Goal: Information Seeking & Learning: Learn about a topic

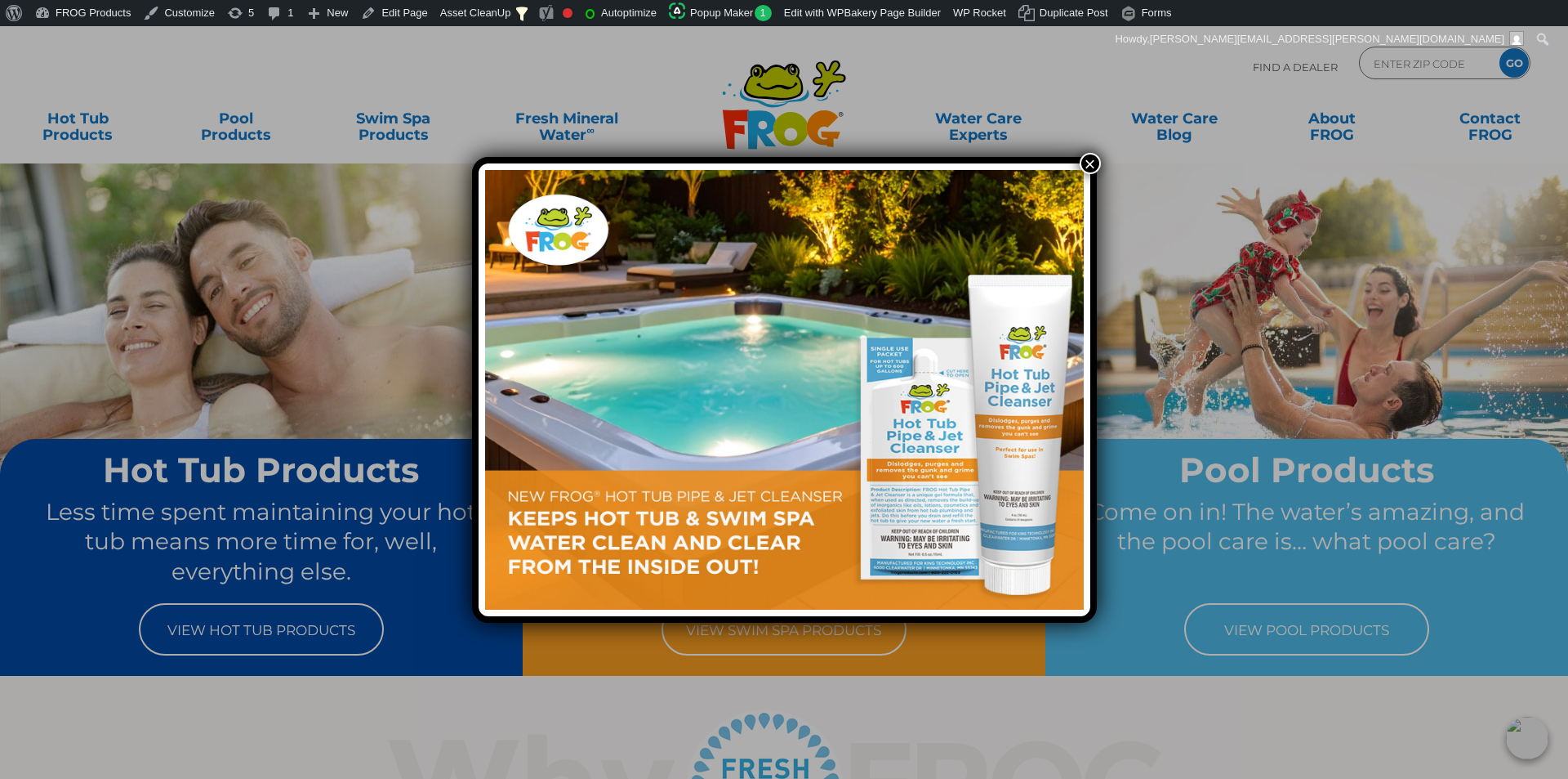
click at [1090, 166] on button "×" at bounding box center [1090, 163] width 21 height 21
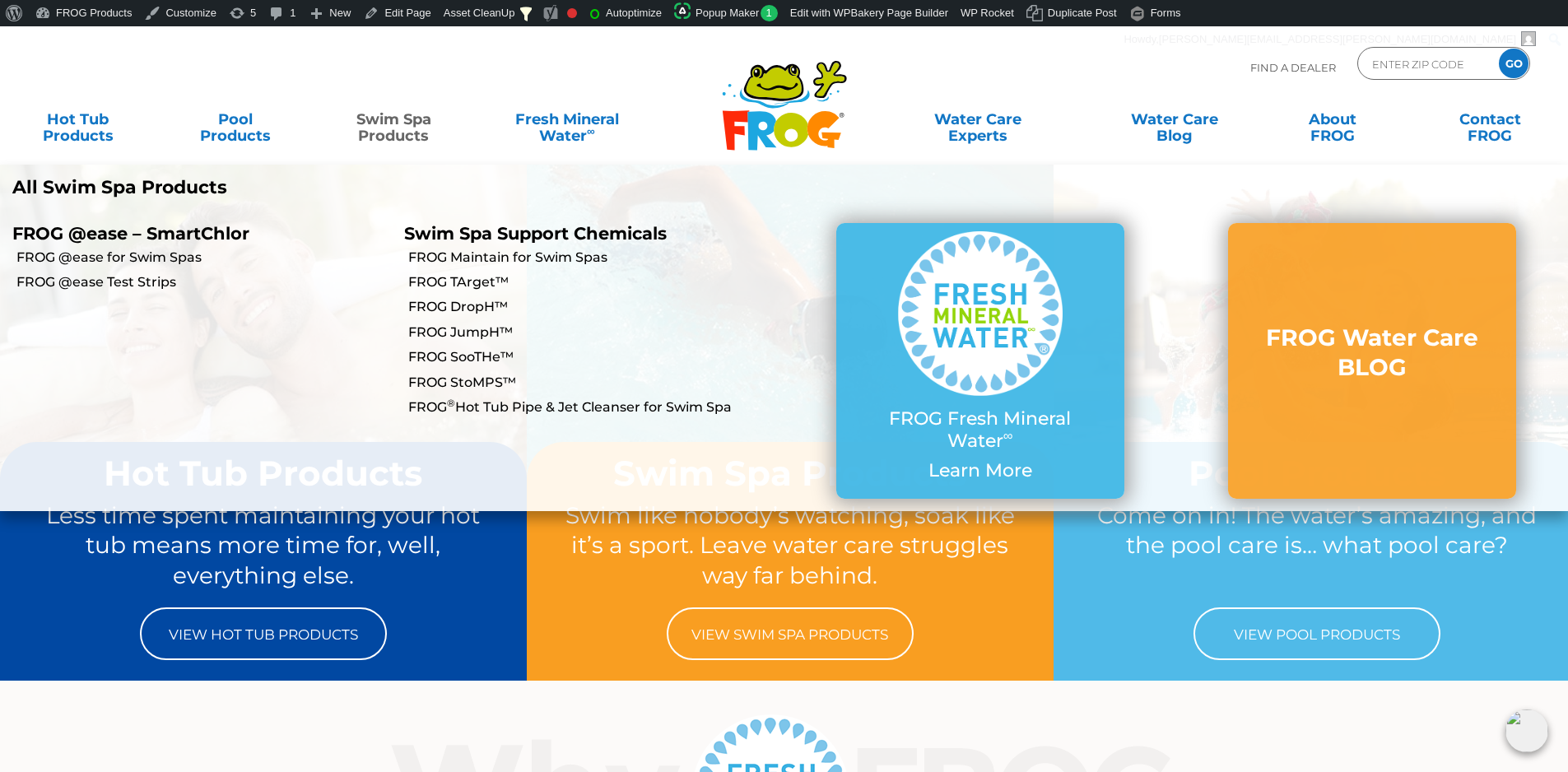
click at [379, 127] on link "Swim Spa Products" at bounding box center [394, 119] width 123 height 33
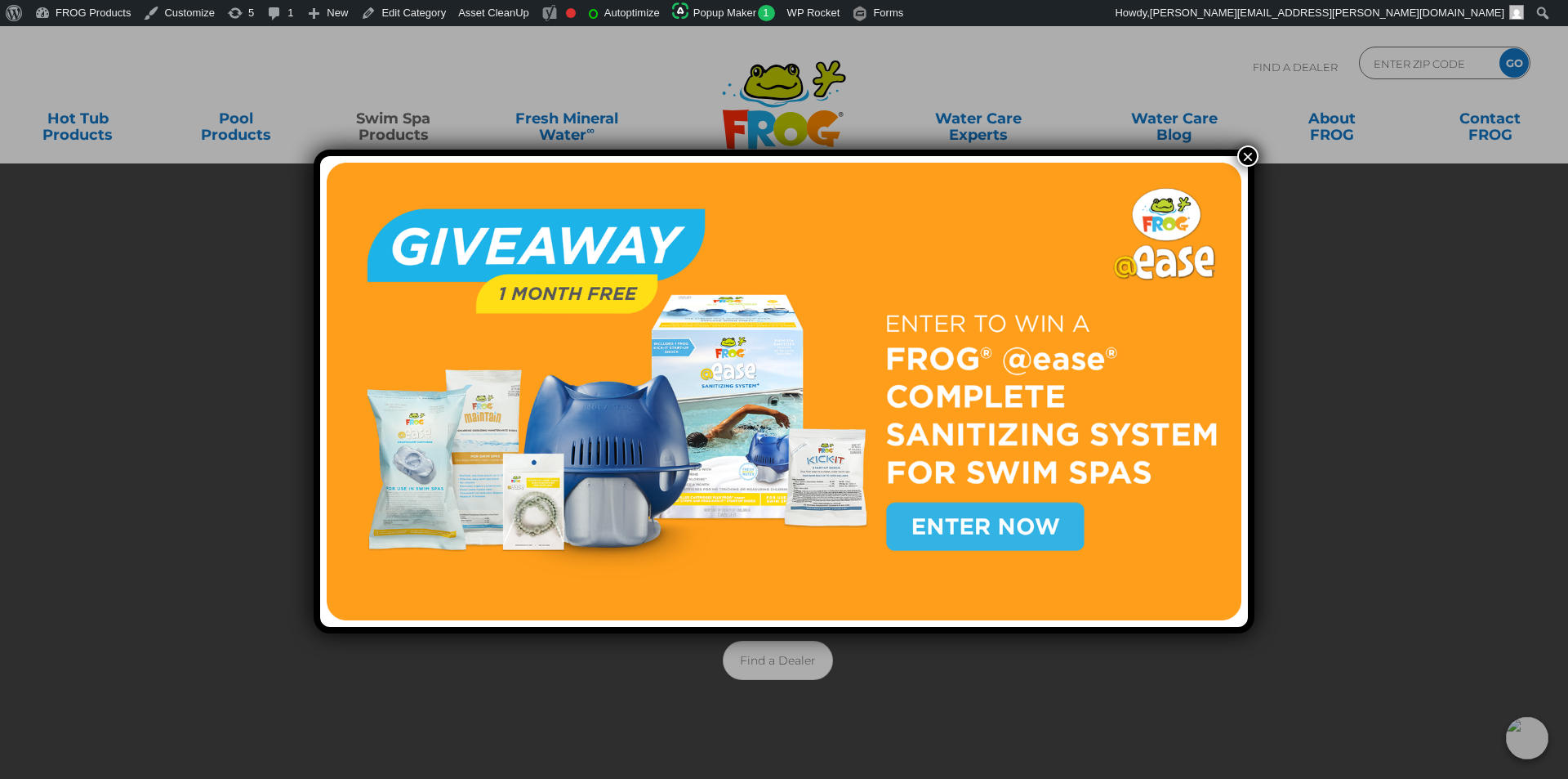
click at [1247, 156] on button "×" at bounding box center [1247, 156] width 21 height 21
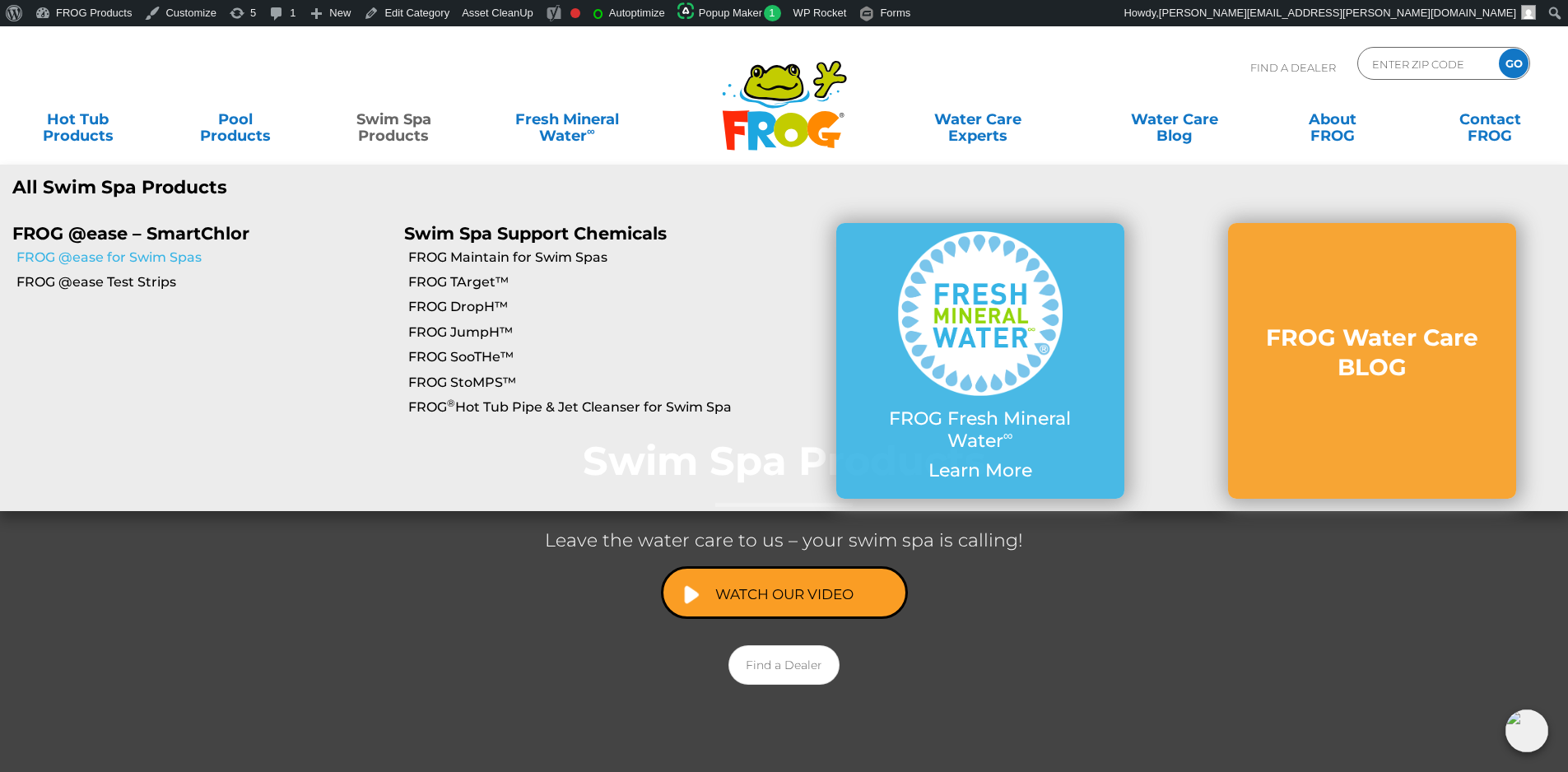
click at [174, 255] on link "FROG @ease for Swim Spas" at bounding box center [204, 257] width 375 height 18
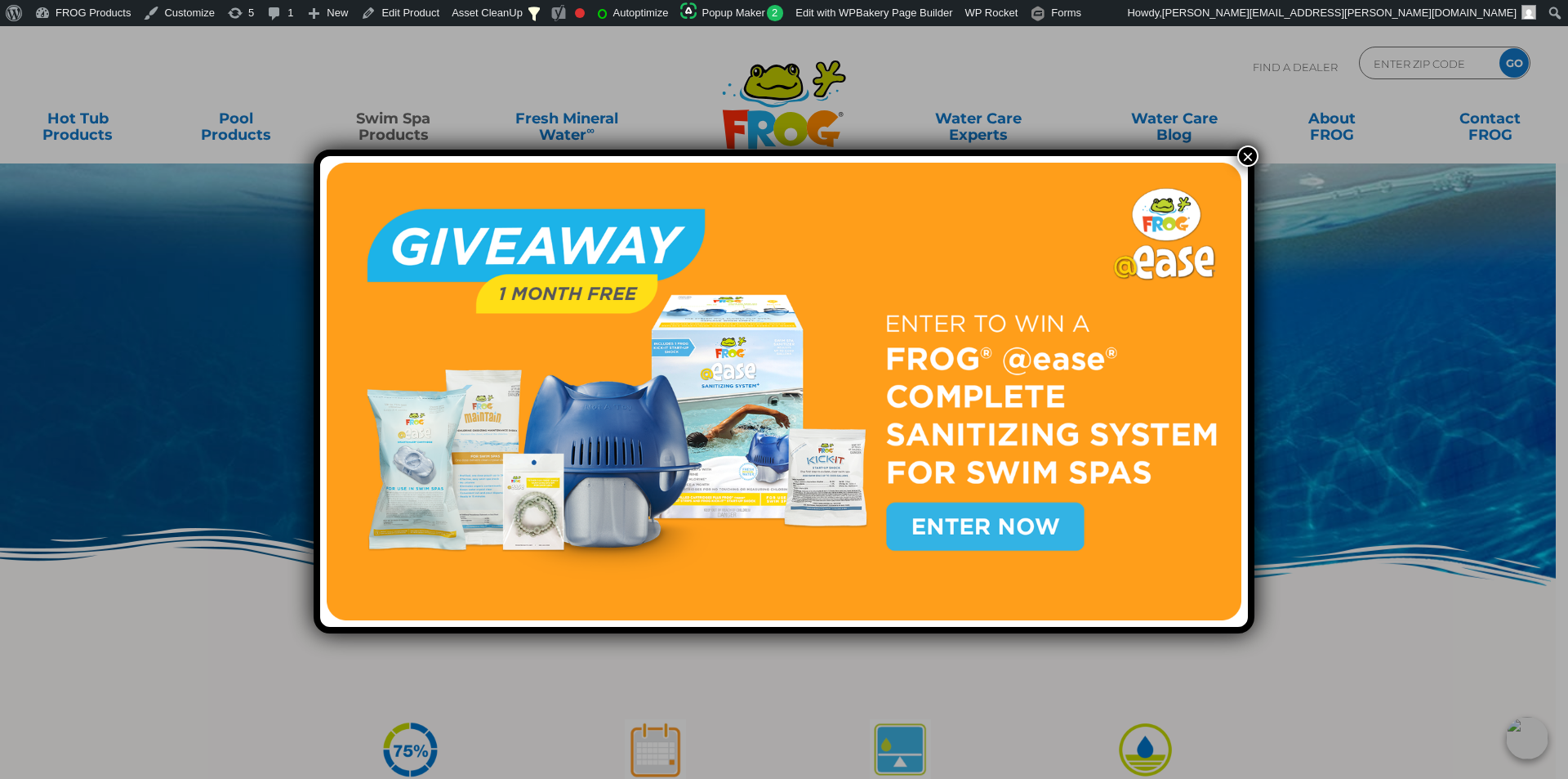
click at [1255, 158] on div "×" at bounding box center [784, 390] width 1568 height 779
click at [1246, 158] on button "×" at bounding box center [1247, 156] width 21 height 21
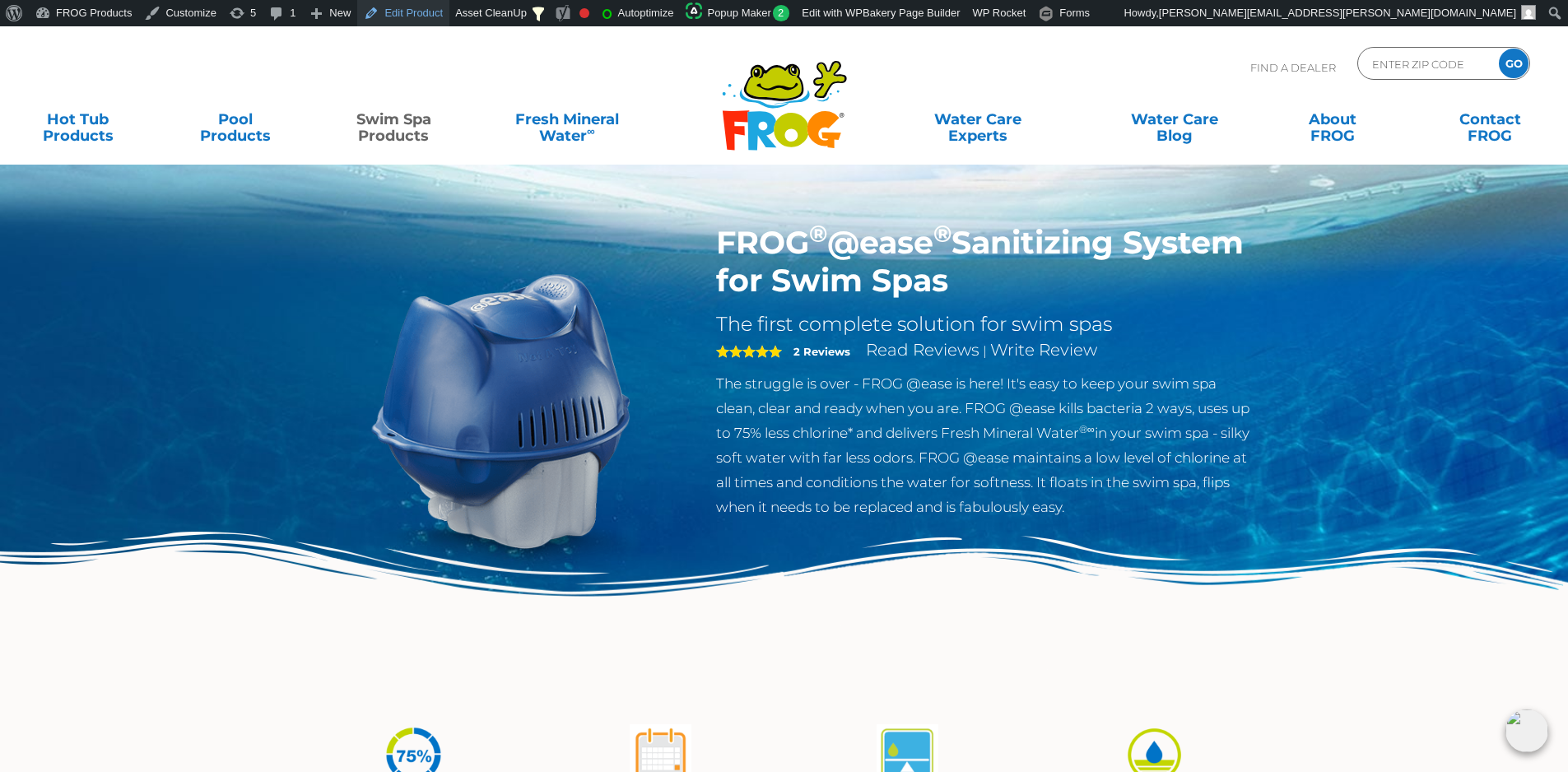
click at [401, 14] on link "Edit Product" at bounding box center [403, 12] width 92 height 26
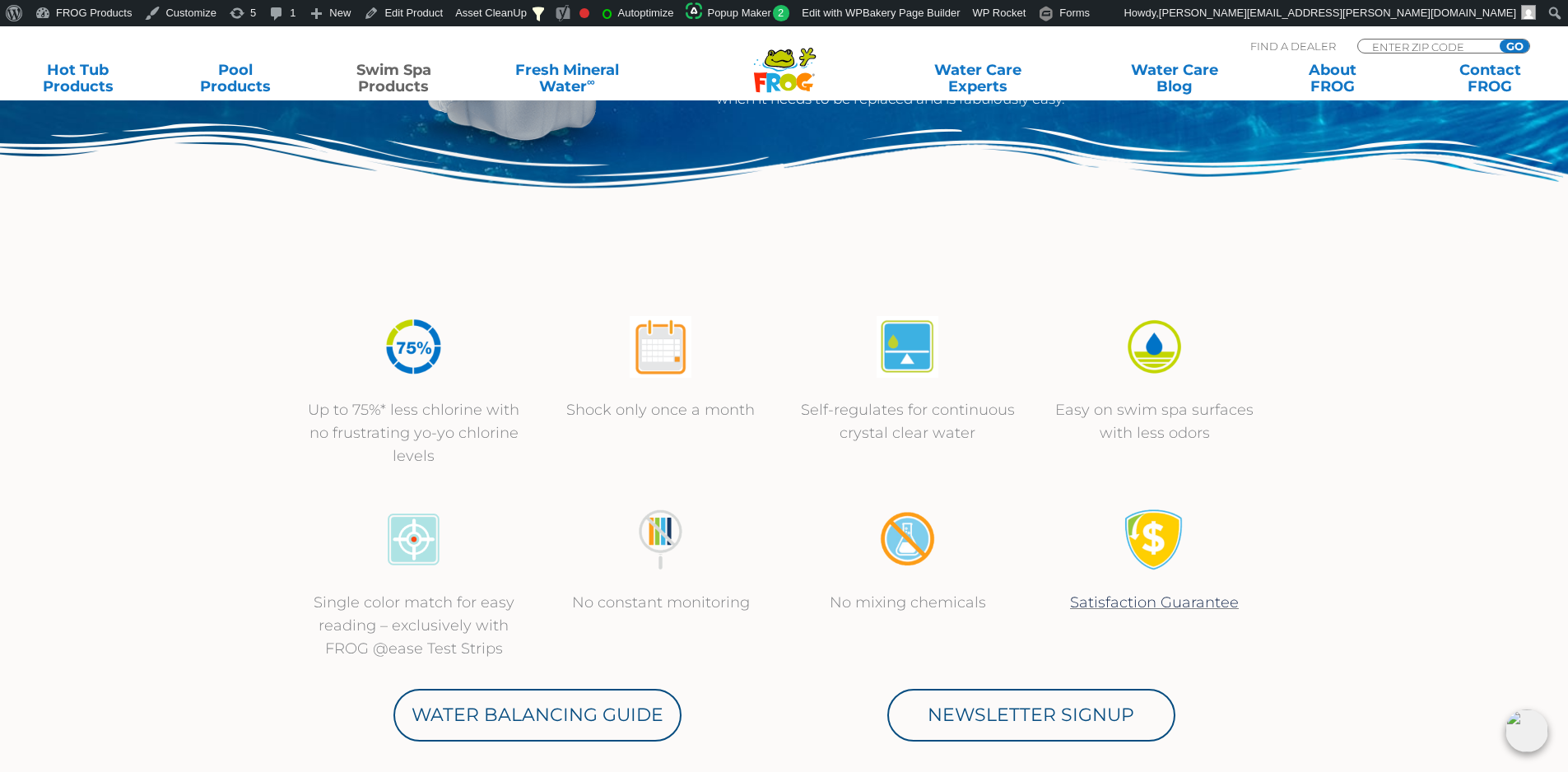
scroll to position [411, 0]
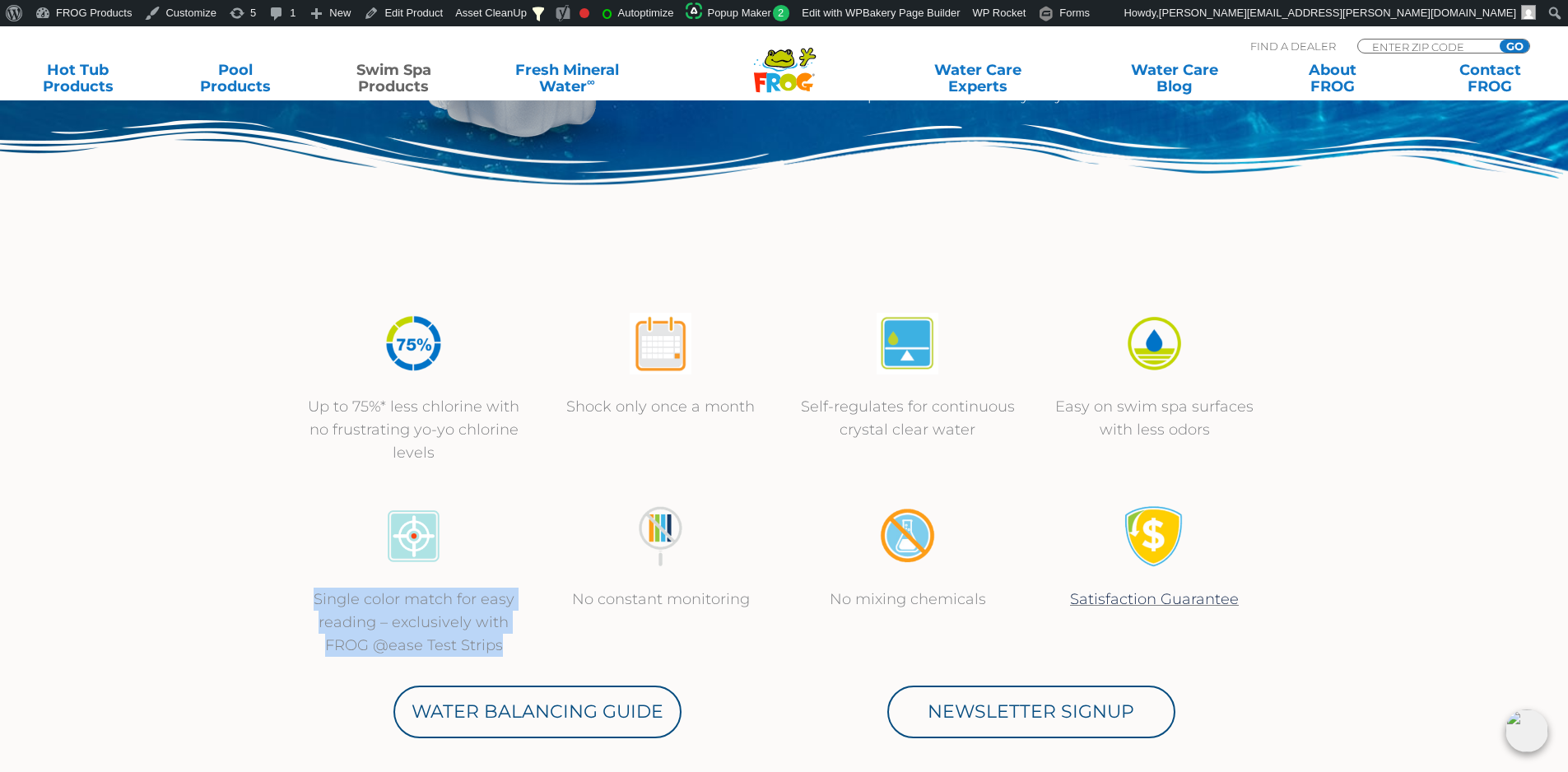
drag, startPoint x: 505, startPoint y: 647, endPoint x: 298, endPoint y: 590, distance: 214.7
click at [298, 590] on div "Single color match for easy reading – exclusively with FROG @ease Test Strips" at bounding box center [414, 580] width 247 height 151
copy p "Single color match for easy reading – exclusively with FROG @ease Test Strips"
click at [448, 682] on div "Water Balancing Guide" at bounding box center [537, 707] width 493 height 61
drag, startPoint x: 491, startPoint y: 641, endPoint x: 309, endPoint y: 602, distance: 186.1
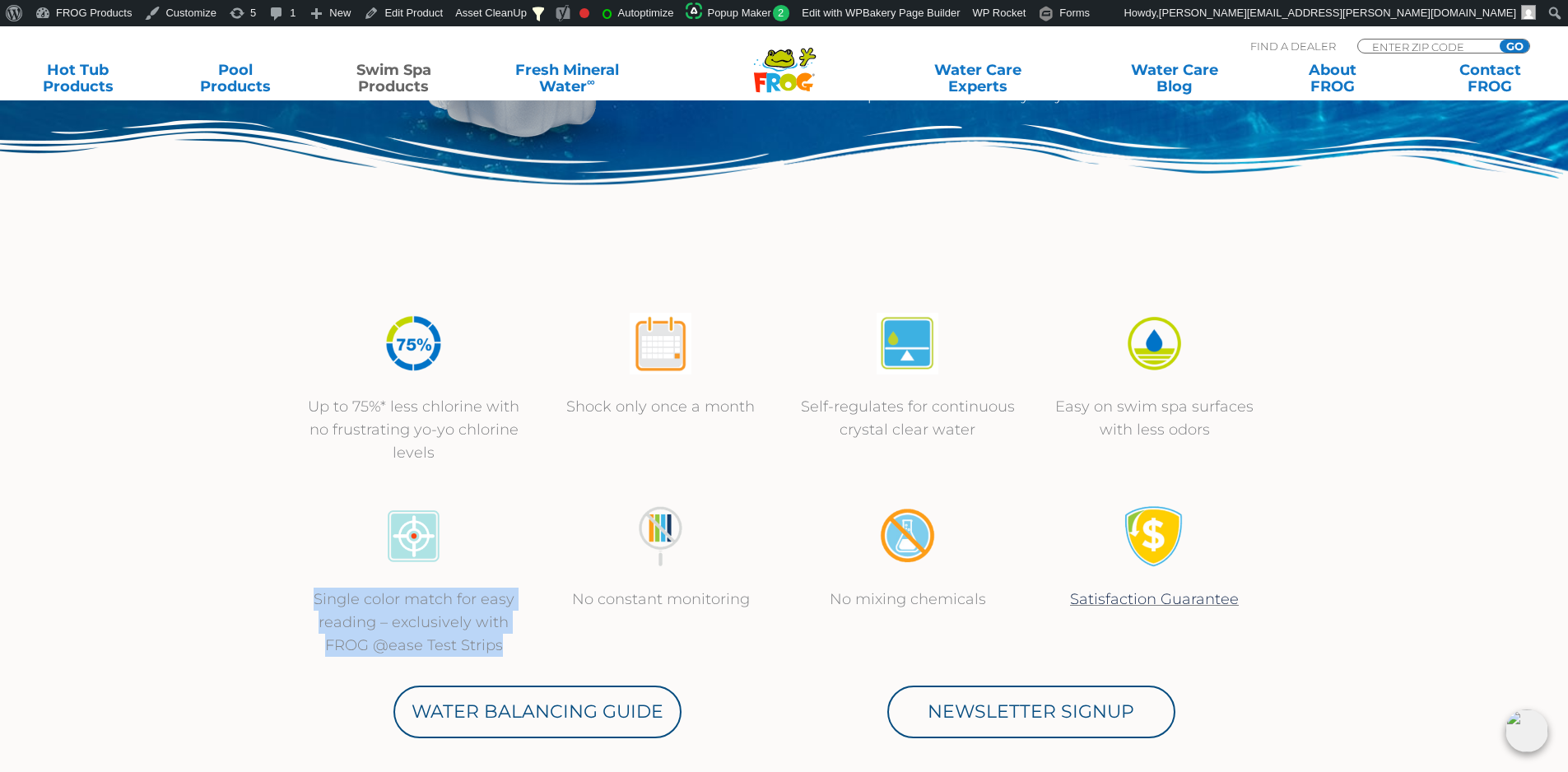
click at [307, 602] on p "Single color match for easy reading – exclusively with FROG @ease Test Strips" at bounding box center [414, 622] width 214 height 69
copy p "Single color match for easy reading – exclusively with FROG @ease Test Strips"
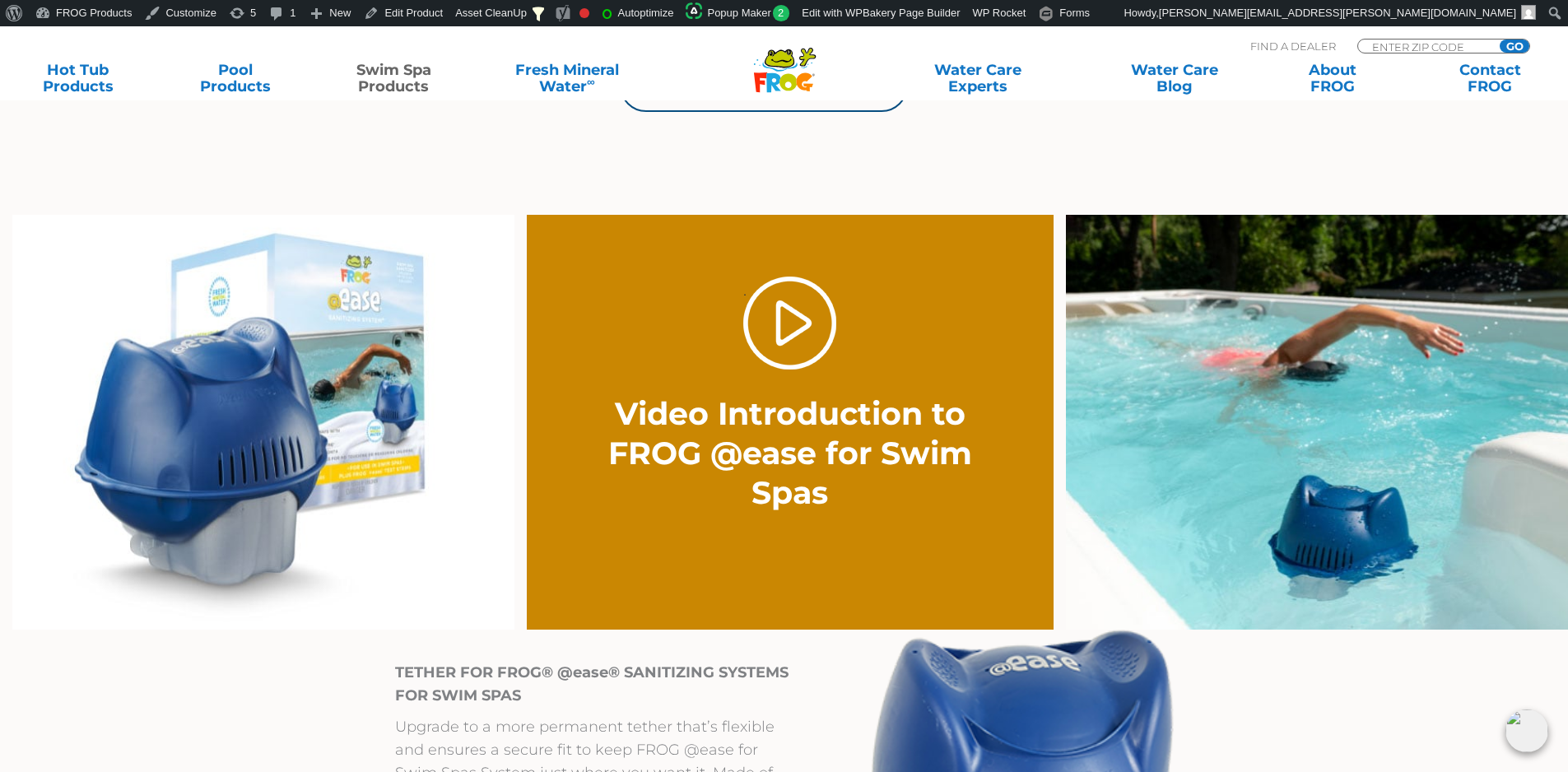
scroll to position [1645, 0]
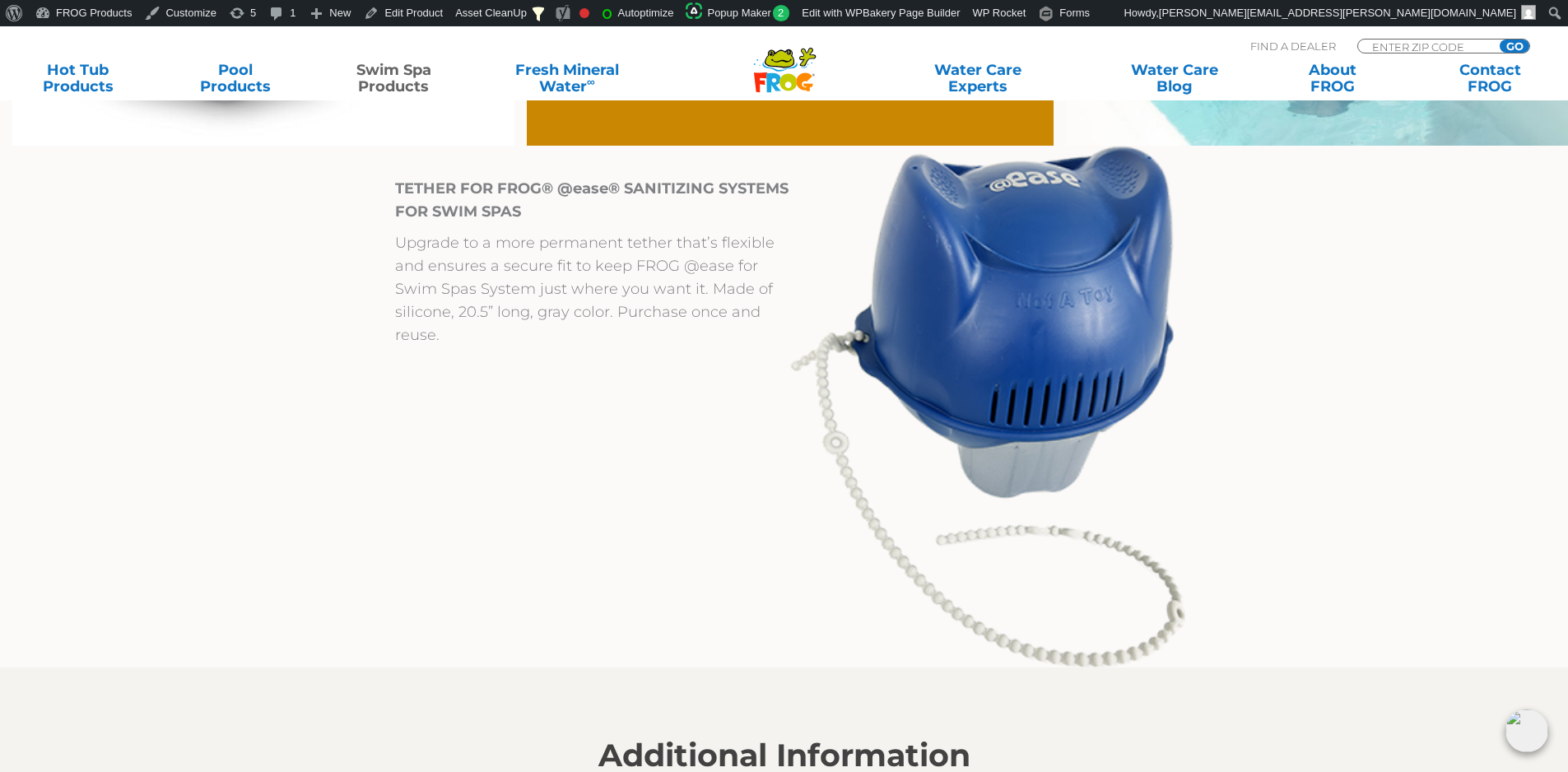
click at [362, 492] on div at bounding box center [197, 406] width 370 height 522
click at [216, 338] on div at bounding box center [197, 406] width 370 height 522
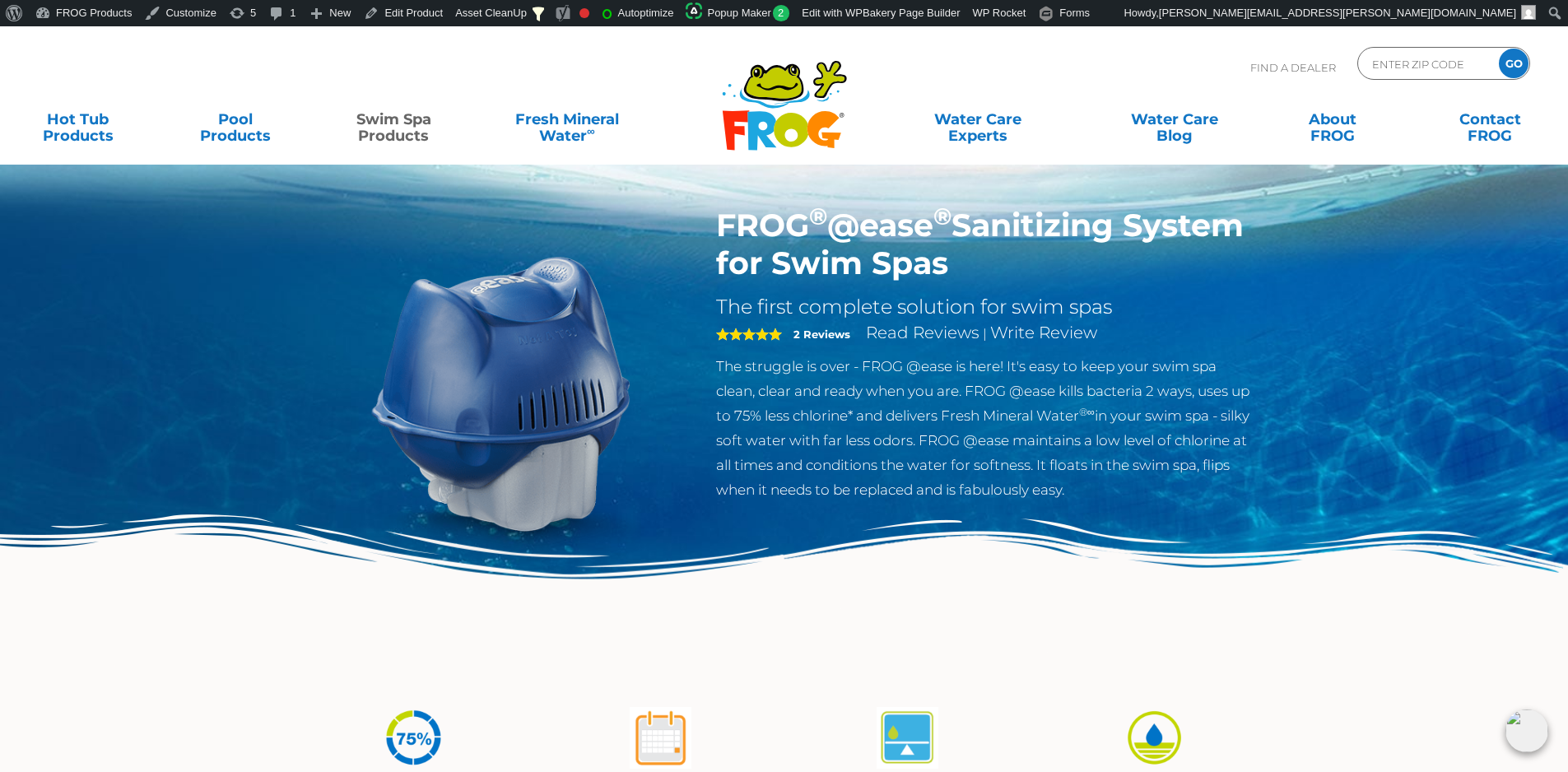
scroll to position [0, 0]
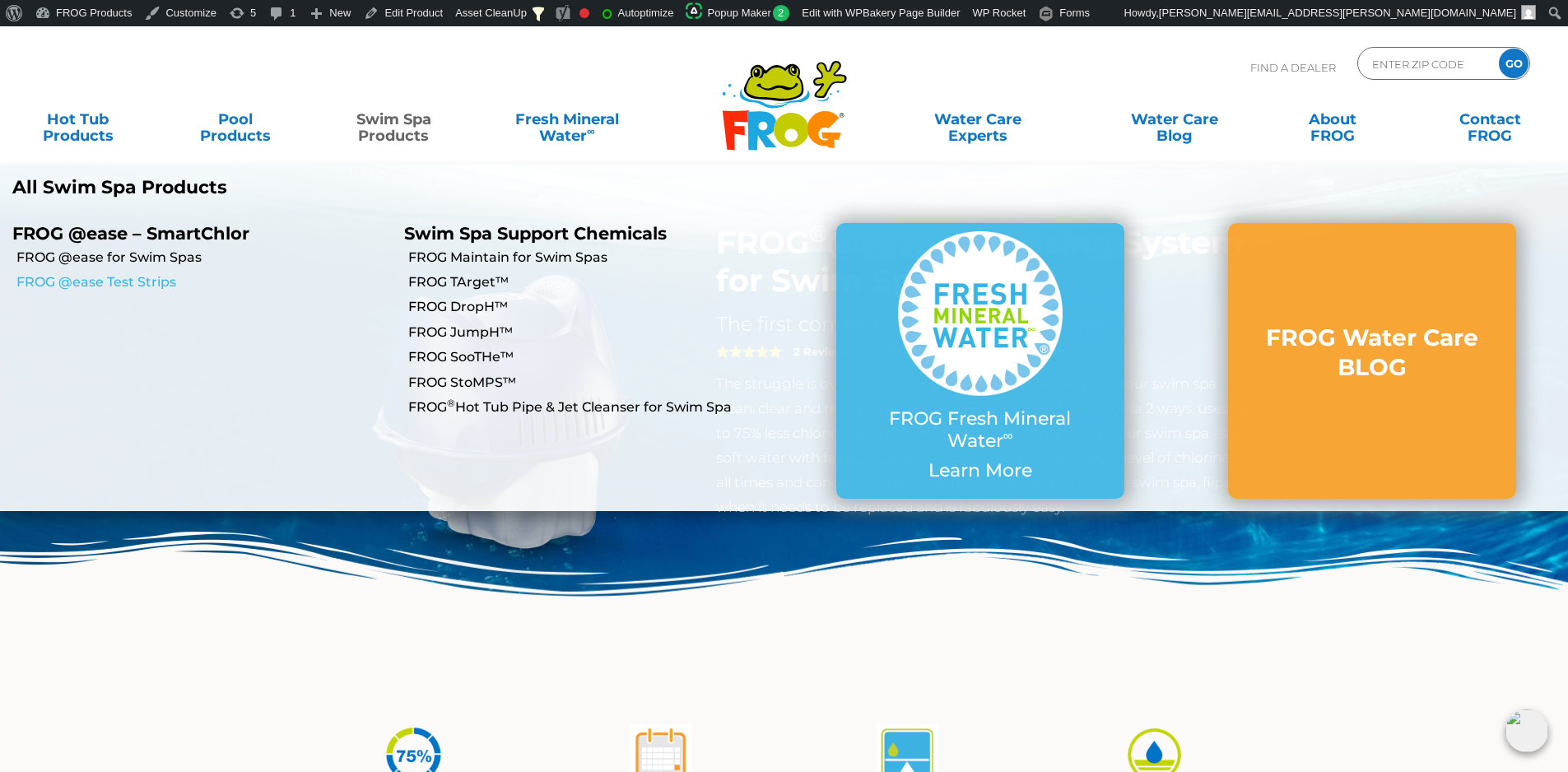
click at [112, 283] on link "FROG @ease Test Strips" at bounding box center [204, 282] width 375 height 18
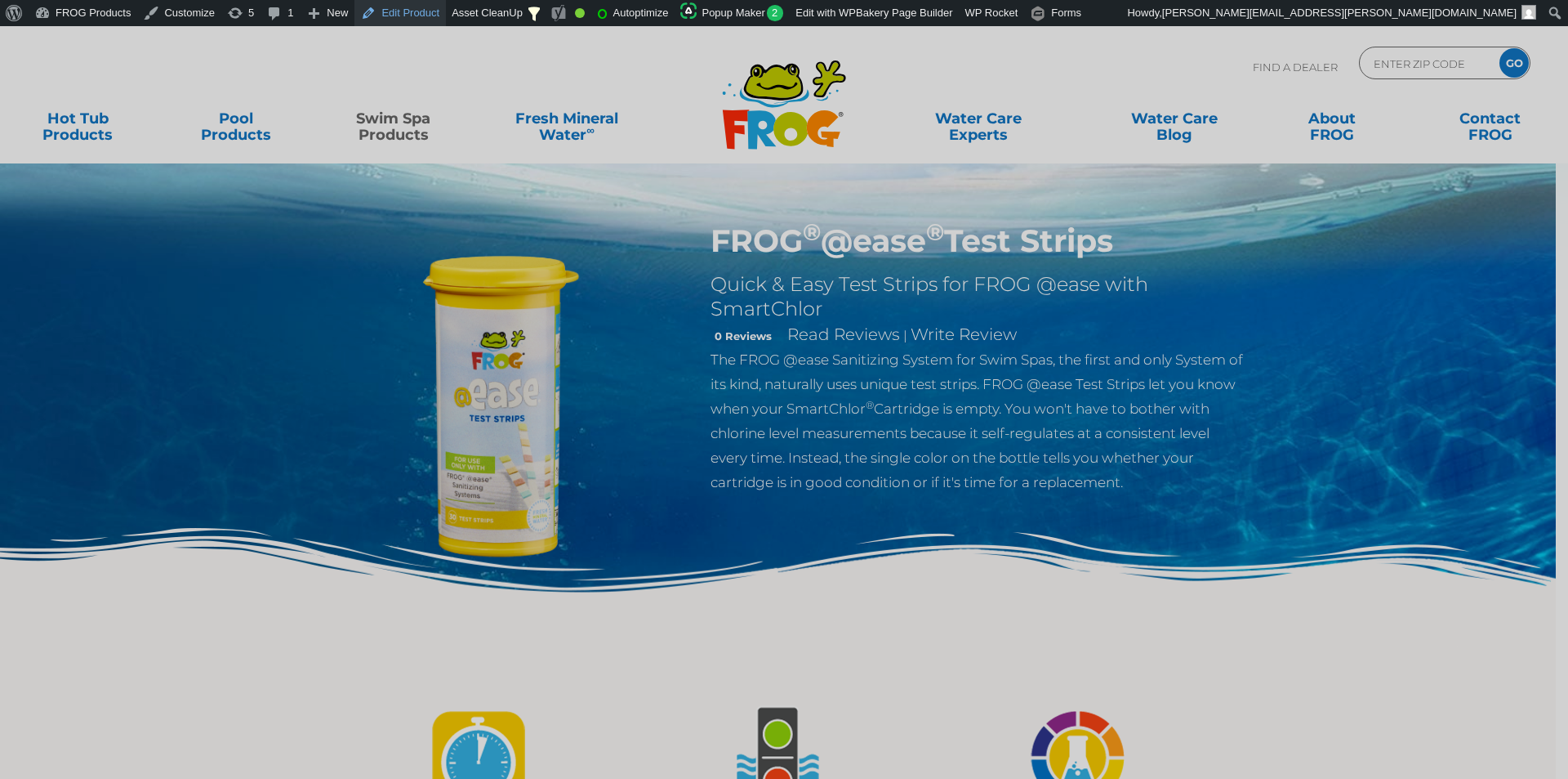
click at [388, 8] on link "Edit Product" at bounding box center [400, 12] width 92 height 26
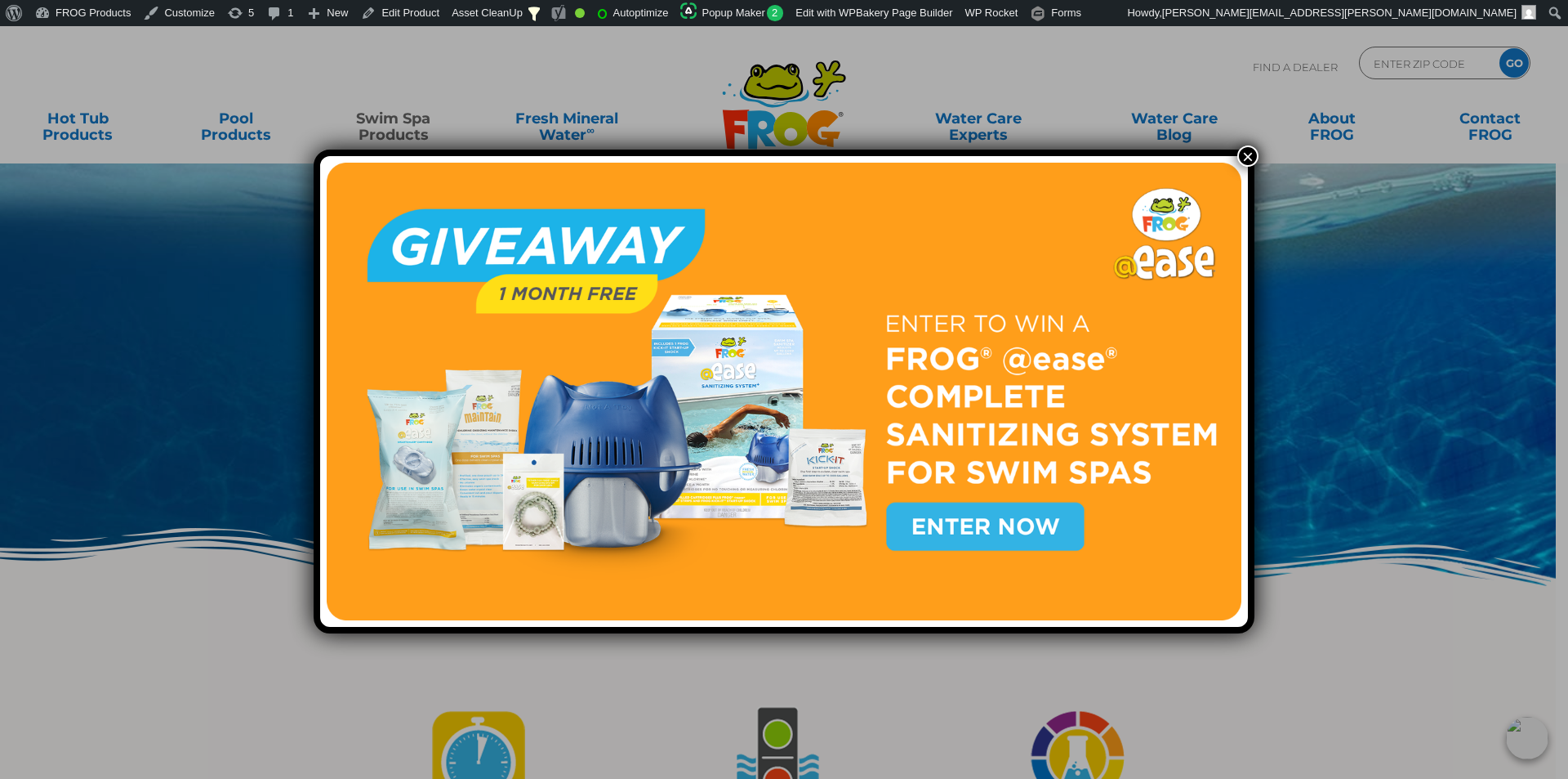
click at [1237, 159] on button "×" at bounding box center [1247, 156] width 21 height 21
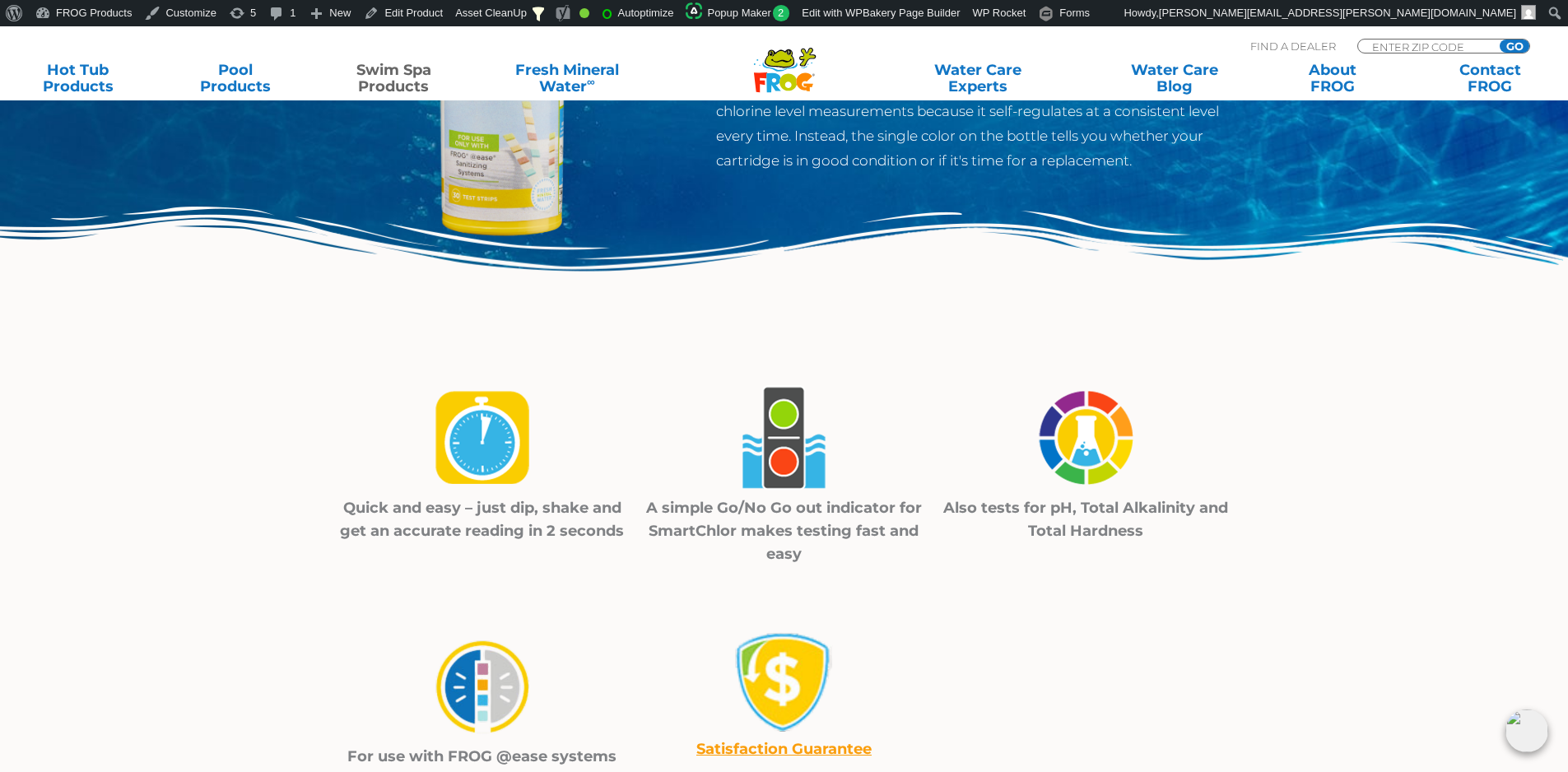
scroll to position [329, 0]
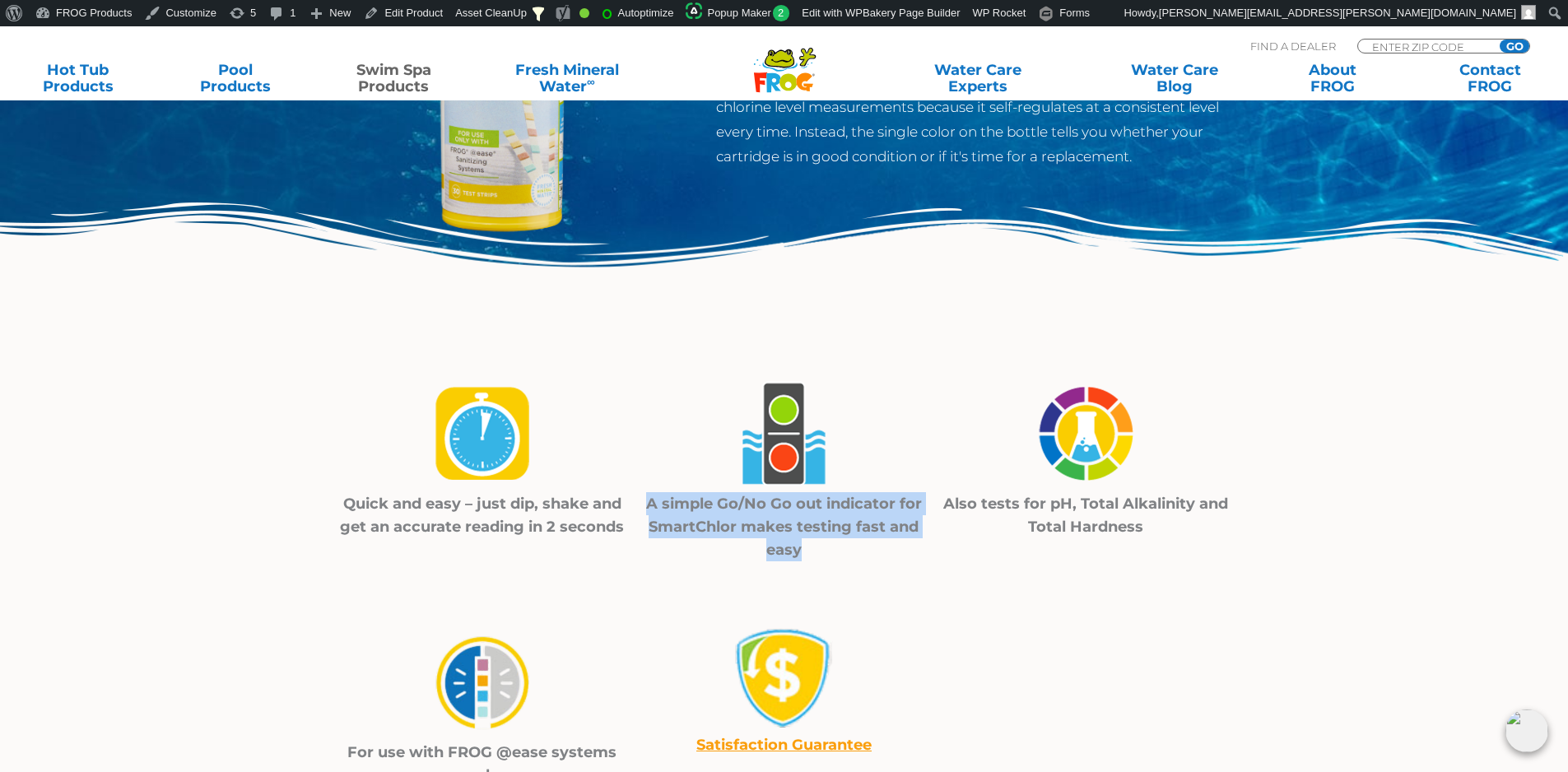
drag, startPoint x: 825, startPoint y: 556, endPoint x: 647, endPoint y: 509, distance: 184.1
click at [647, 509] on p "A simple Go/No Go out indicator for SmartChlor makes testing fast and easy" at bounding box center [784, 527] width 302 height 69
copy p "A simple Go/No Go out indicator for SmartChlor makes testing fast and easy"
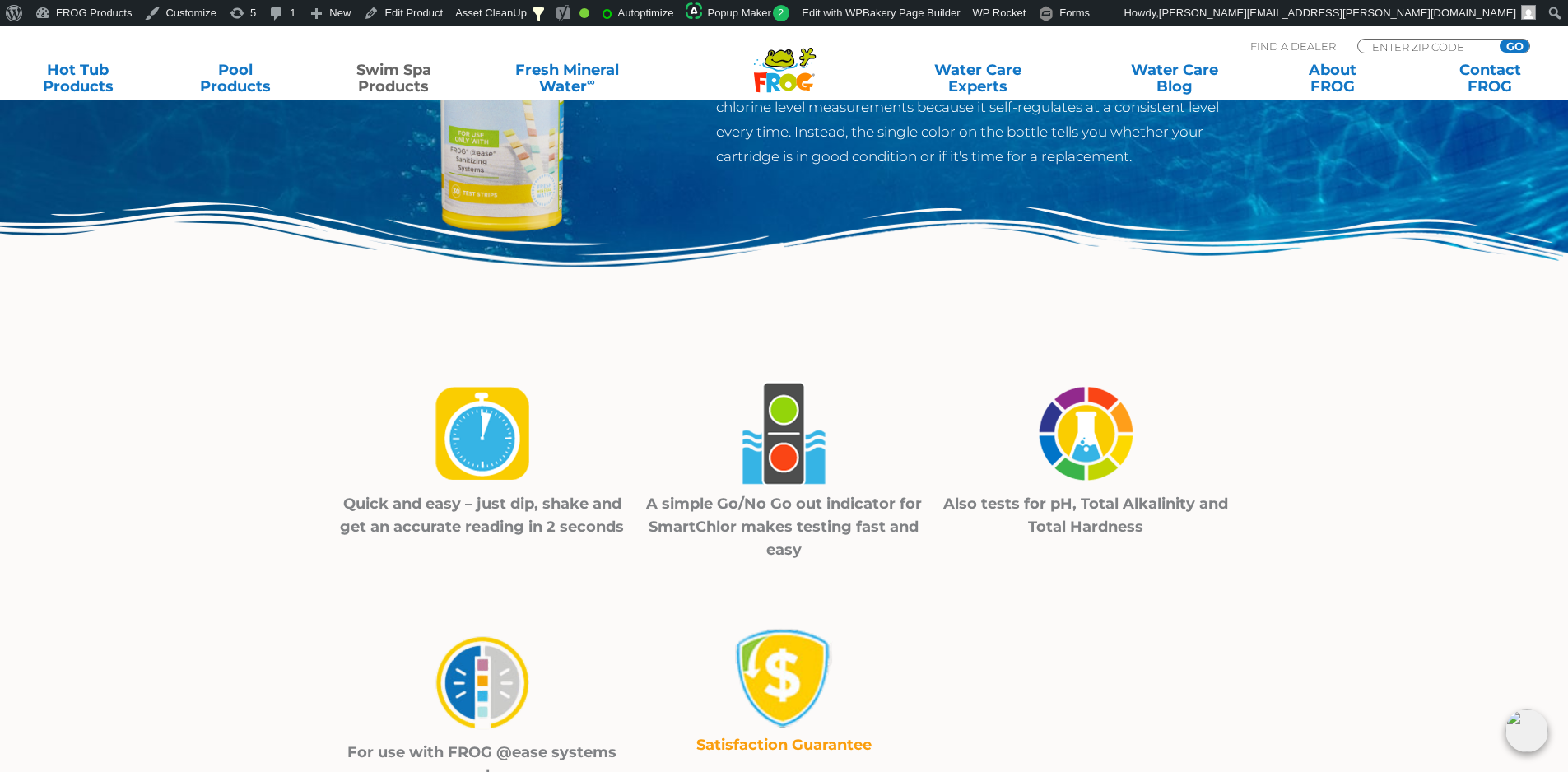
click at [1057, 544] on div "Quick and easy – just dip, shake and get an accurate reading in 2 seconds A sim…" at bounding box center [784, 467] width 905 height 187
drag, startPoint x: 1178, startPoint y: 527, endPoint x: 943, endPoint y: 499, distance: 236.7
click at [943, 499] on p "Also tests for pH, Total Alkalinity and Total Hardness" at bounding box center [1086, 515] width 302 height 46
copy p "Also tests for pH, Total Alkalinity and Total Hardness"
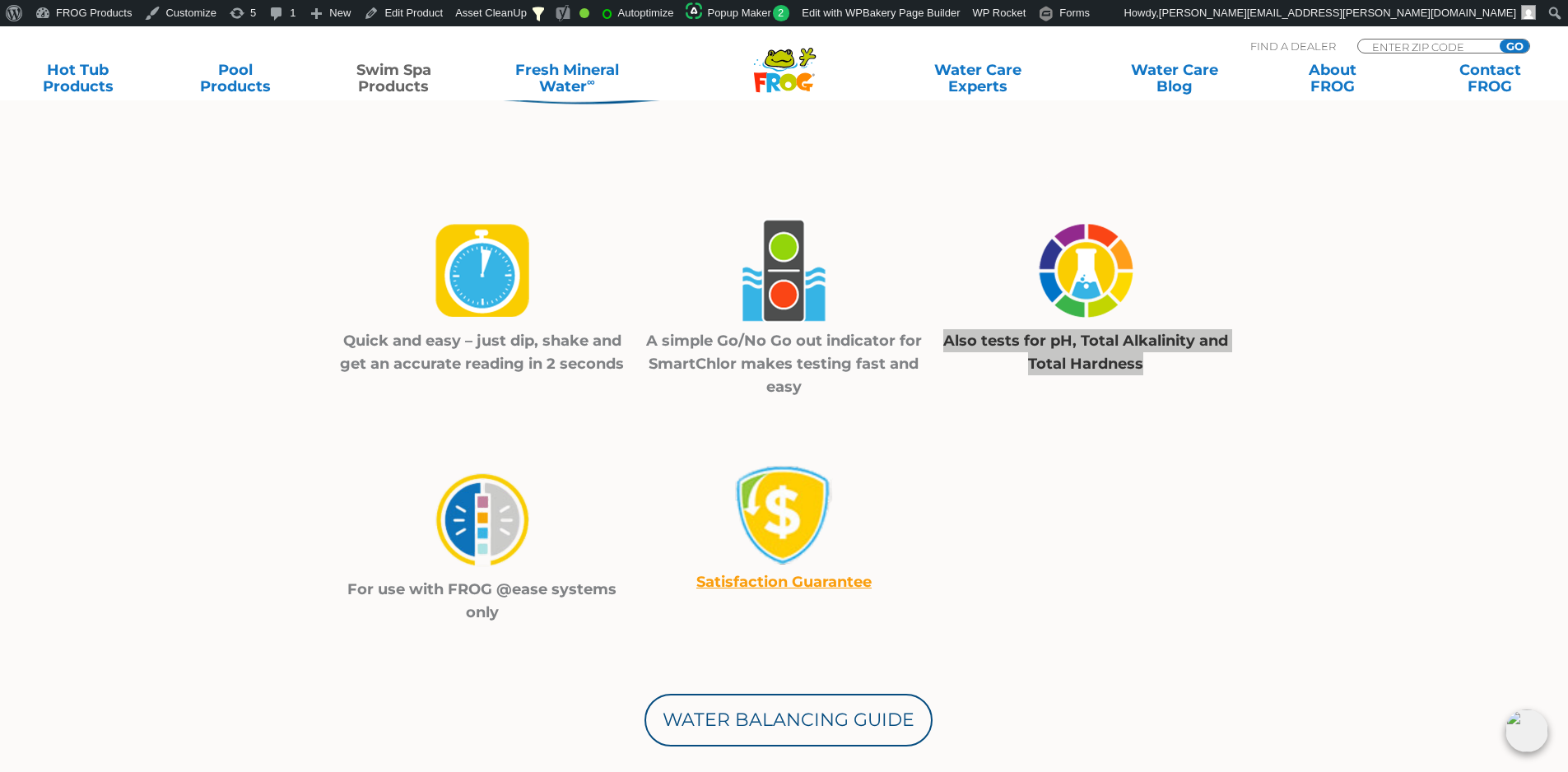
scroll to position [493, 0]
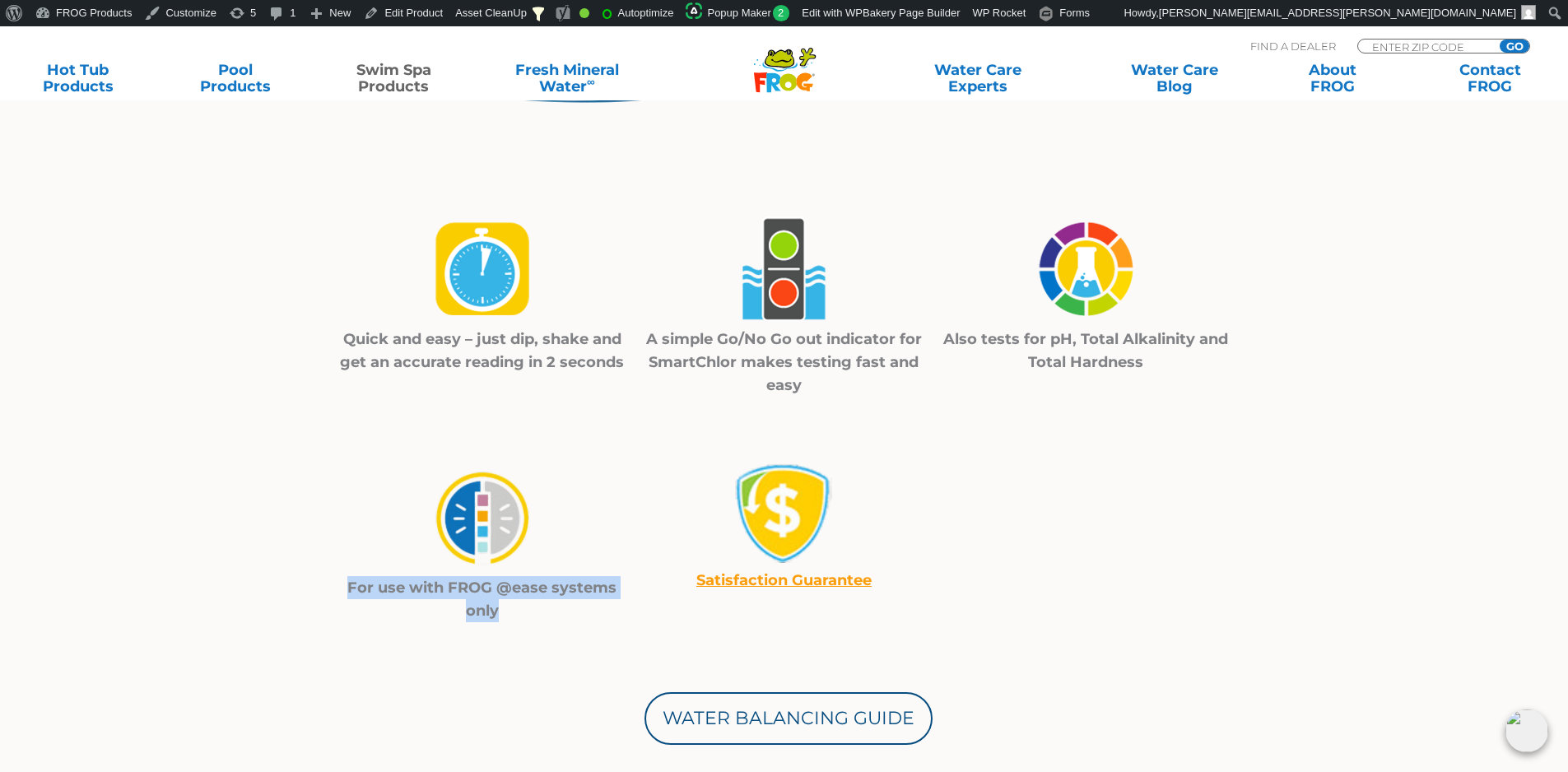
drag, startPoint x: 518, startPoint y: 611, endPoint x: 316, endPoint y: 576, distance: 205.0
click at [316, 576] on div "Quick and easy – just dip, shake and get an accurate reading in 2 seconds A sim…" at bounding box center [784, 415] width 988 height 412
copy p "For use with FROG @ease systems only"
click at [301, 656] on div "Water Balancing Guide" at bounding box center [784, 684] width 988 height 123
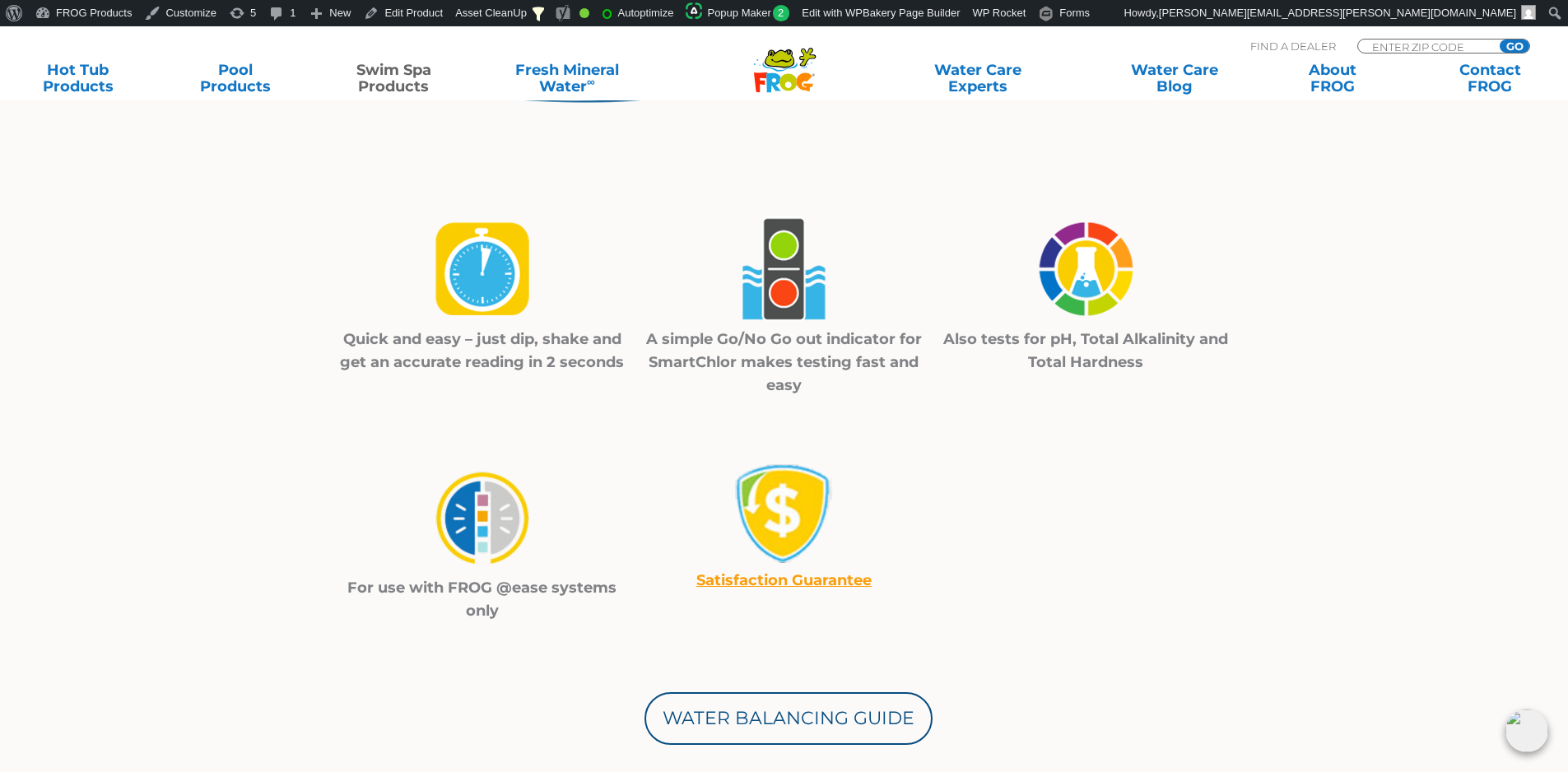
scroll to position [0, 0]
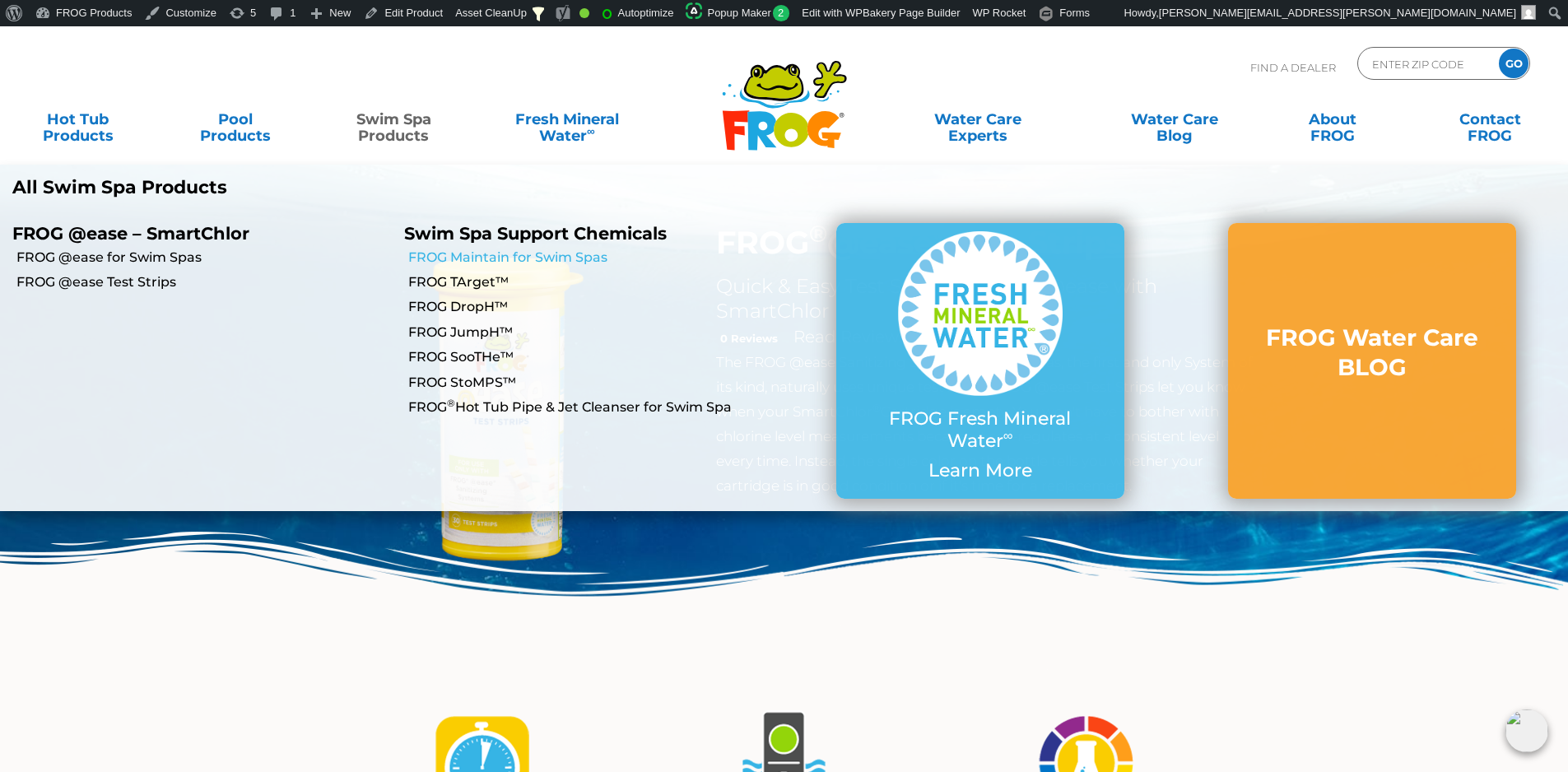
click at [479, 251] on link "FROG Maintain for Swim Spas" at bounding box center [595, 257] width 375 height 18
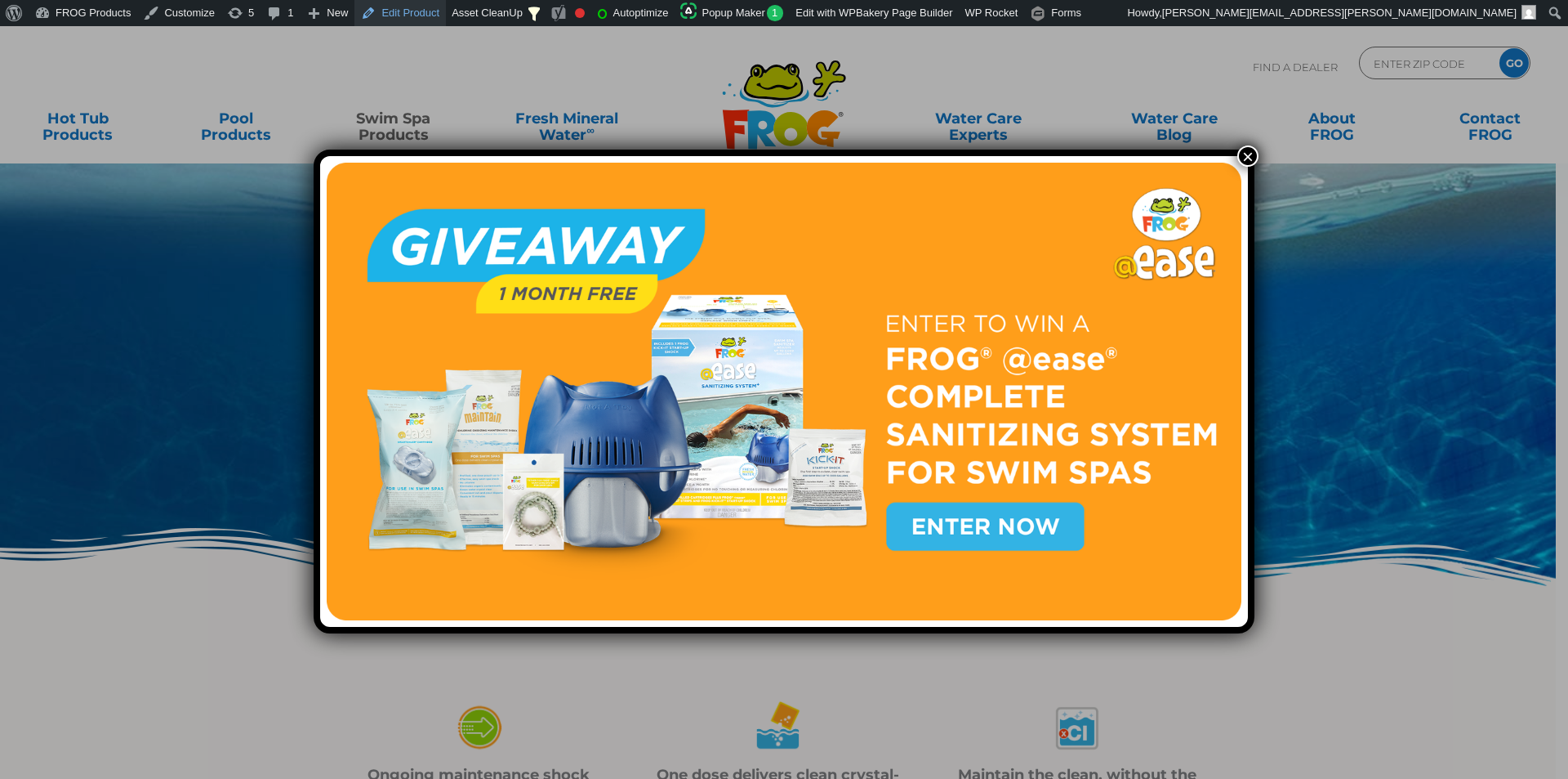
click at [410, 13] on link "Edit Product" at bounding box center [400, 12] width 92 height 26
click at [1243, 156] on button "×" at bounding box center [1247, 156] width 21 height 21
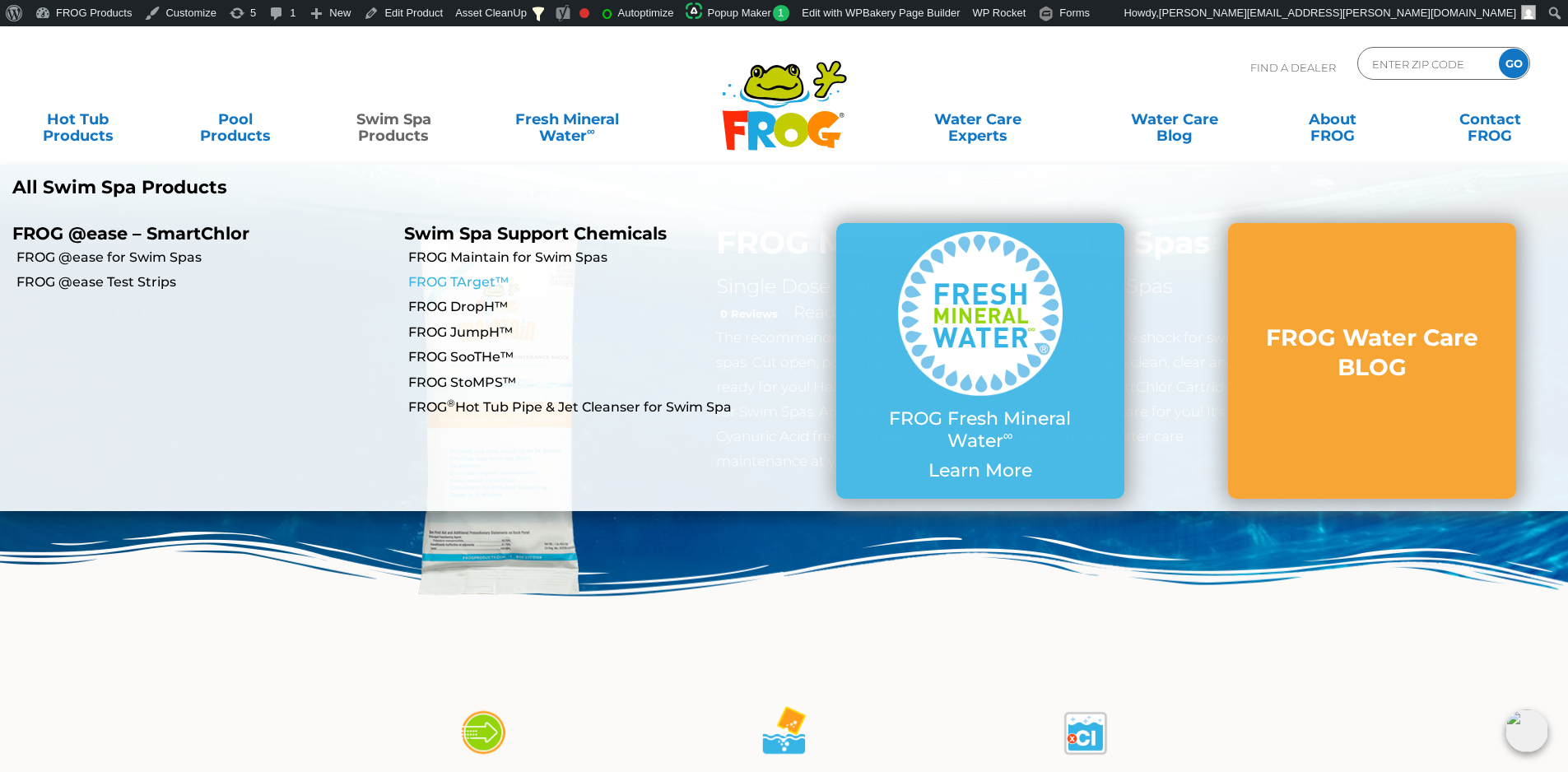
click at [453, 277] on link "FROG TArget™" at bounding box center [595, 282] width 375 height 18
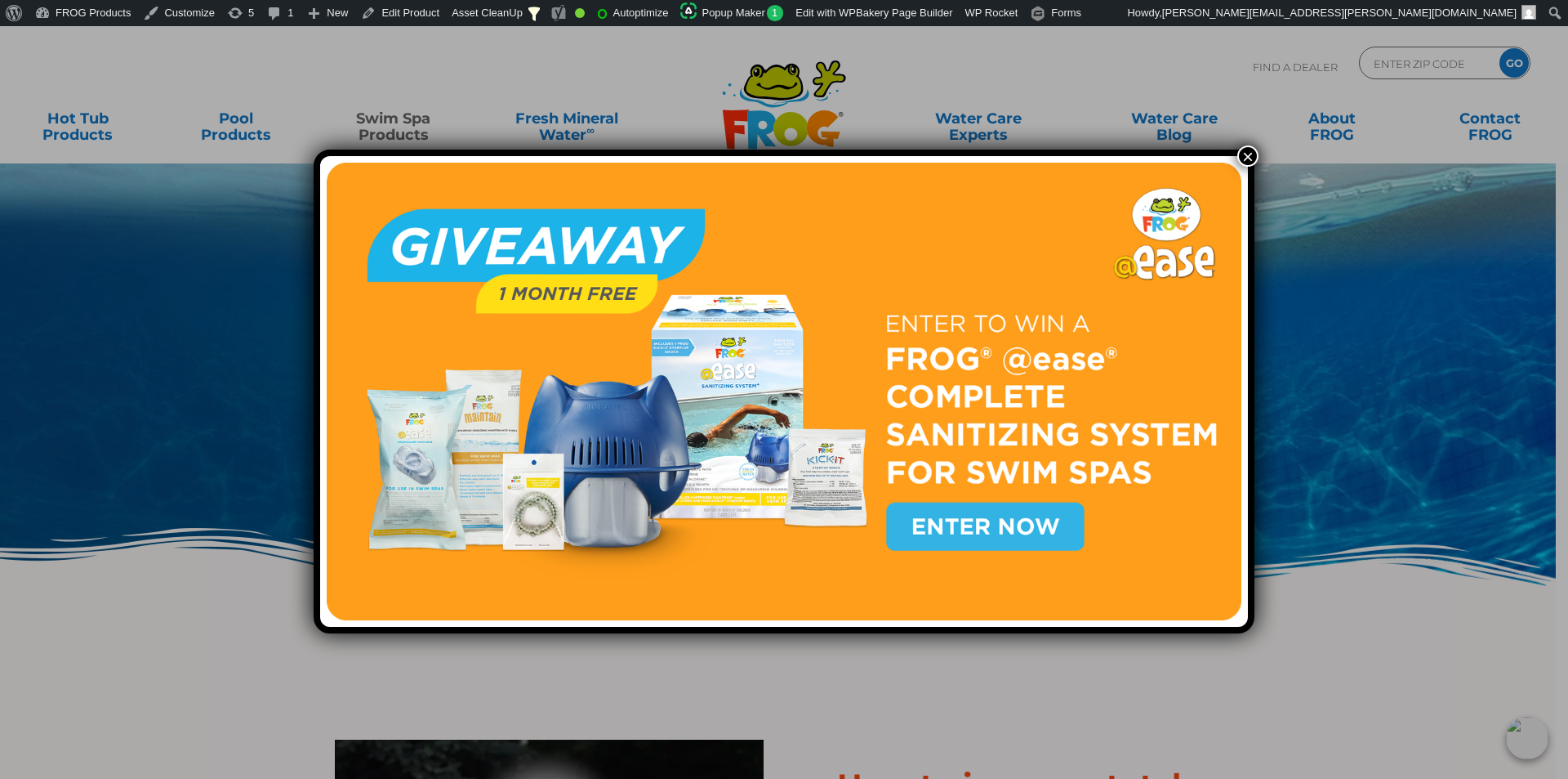
click at [1254, 155] on button "×" at bounding box center [1247, 156] width 21 height 21
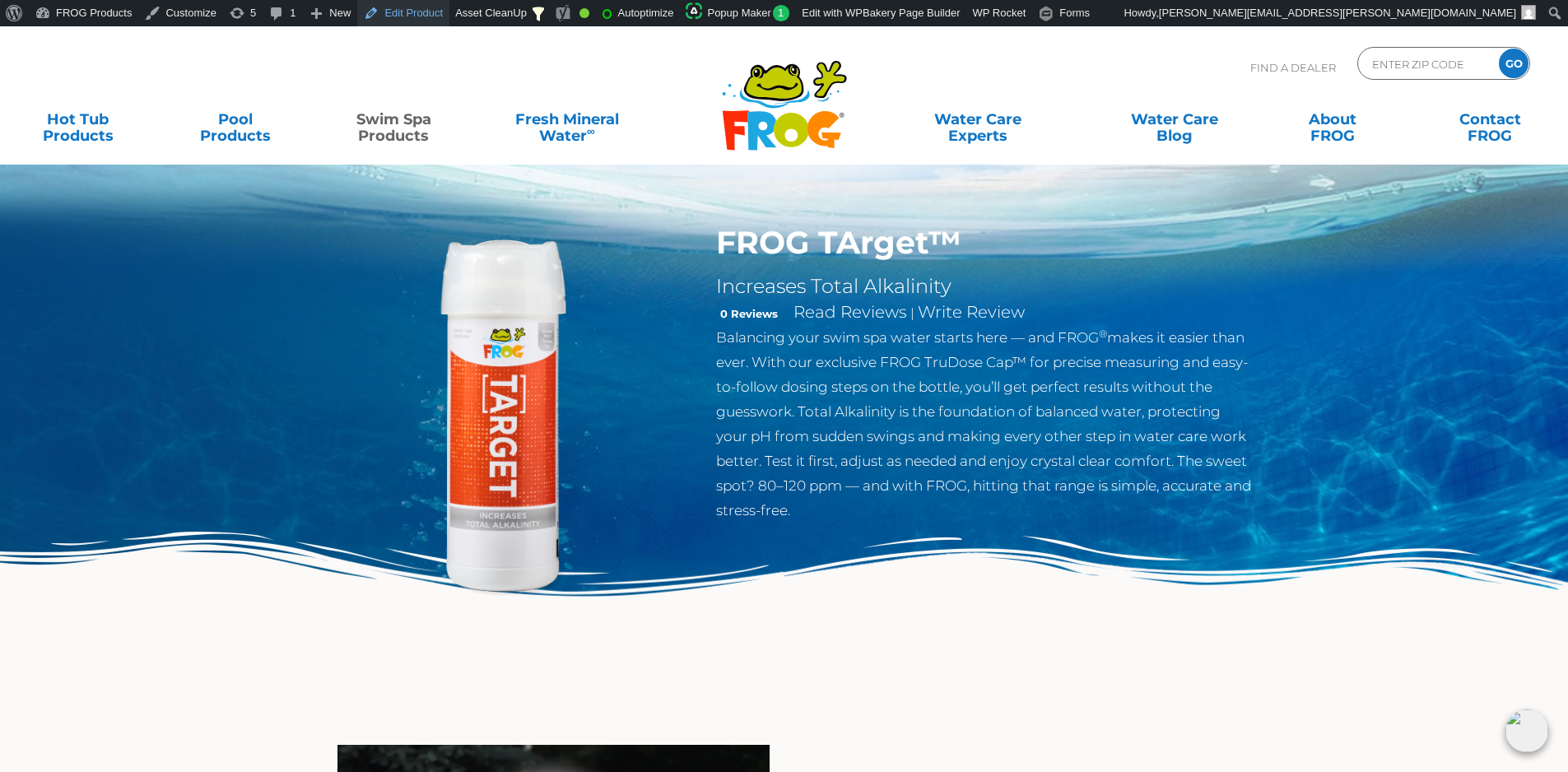
click at [410, 9] on link "Edit Product" at bounding box center [403, 12] width 92 height 26
click at [400, 16] on link "Edit Product" at bounding box center [403, 12] width 92 height 26
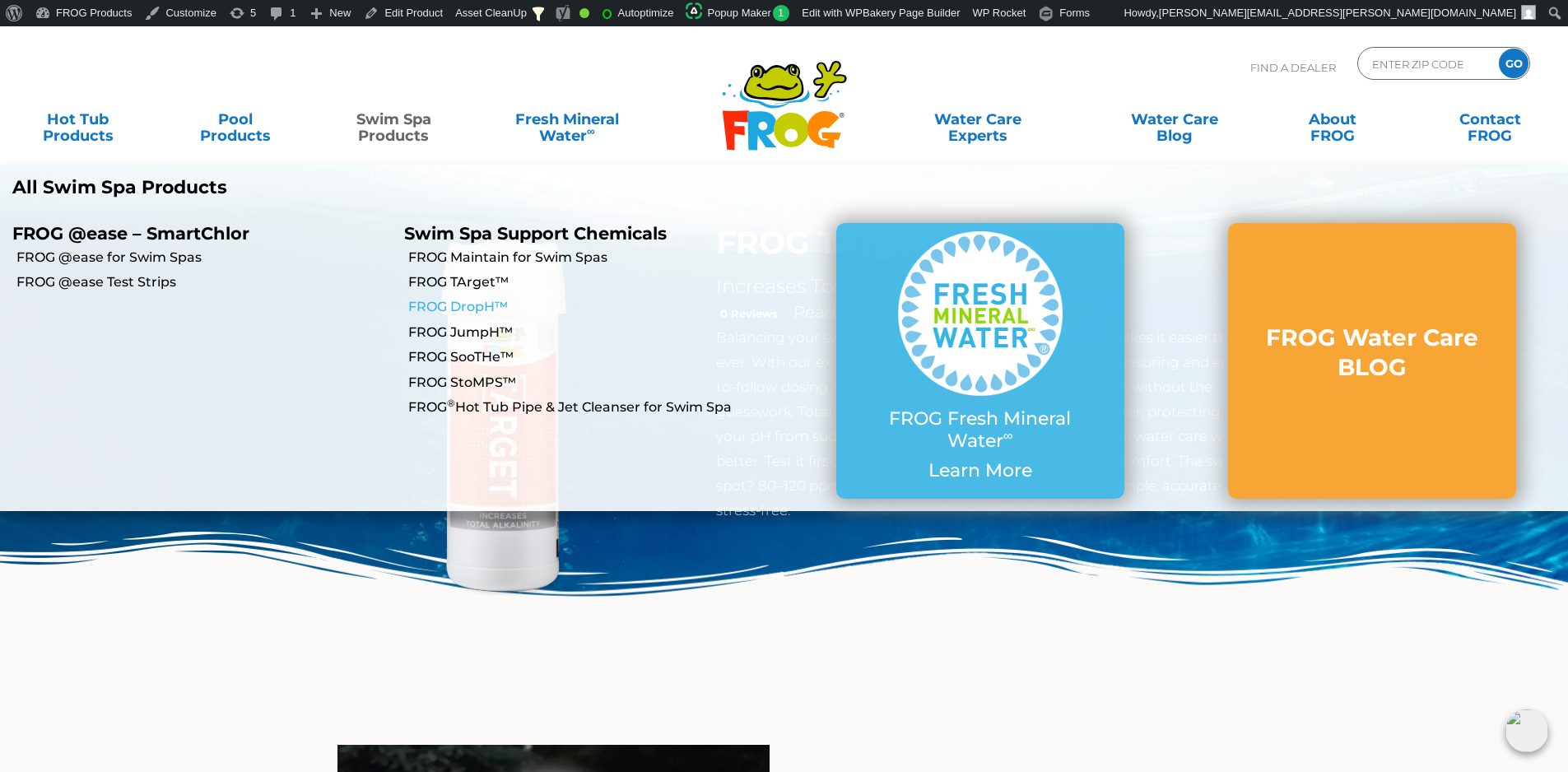
click at [466, 305] on link "FROG DropH™" at bounding box center [595, 307] width 375 height 18
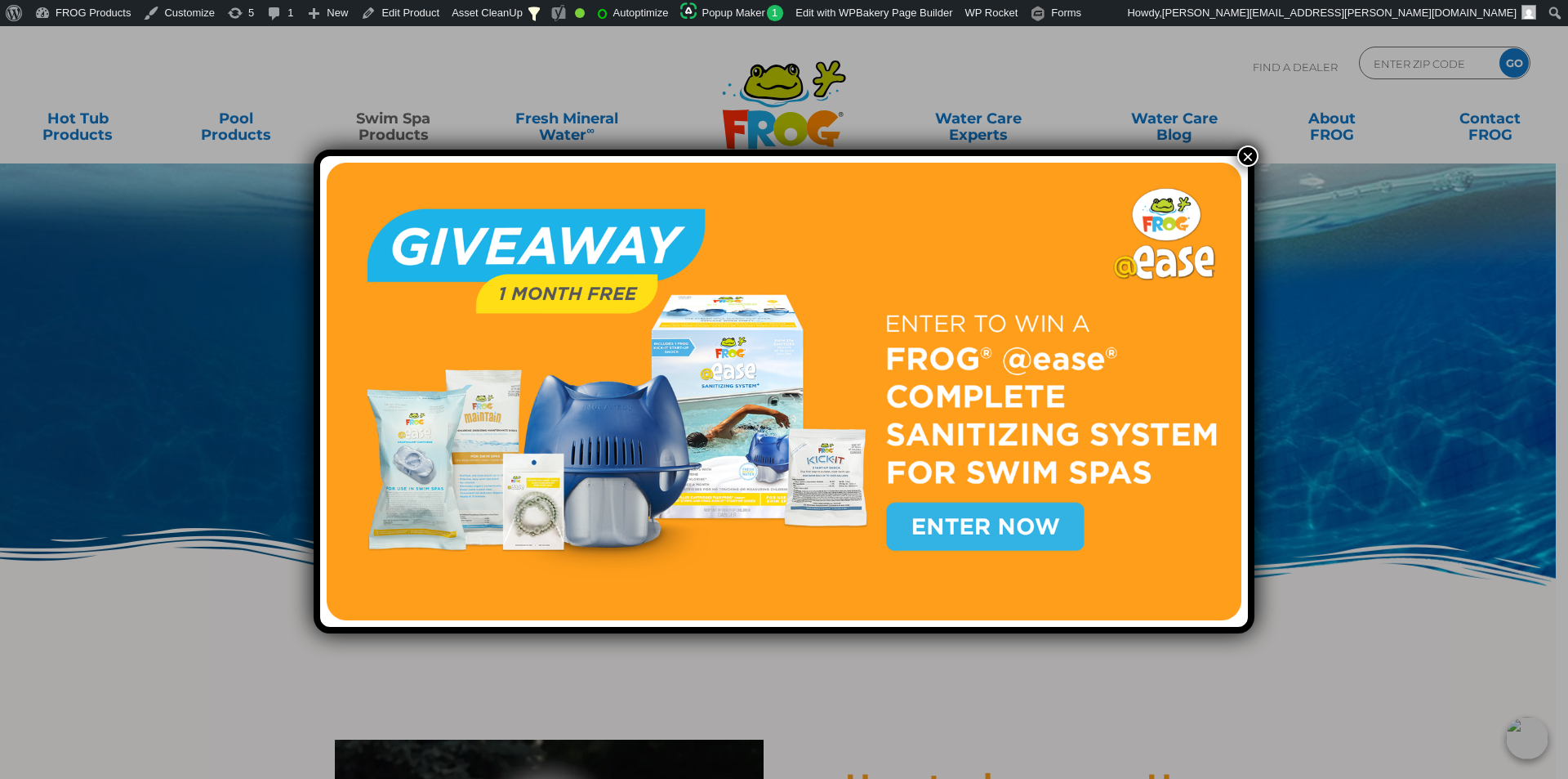
click at [1243, 161] on button "×" at bounding box center [1247, 156] width 21 height 21
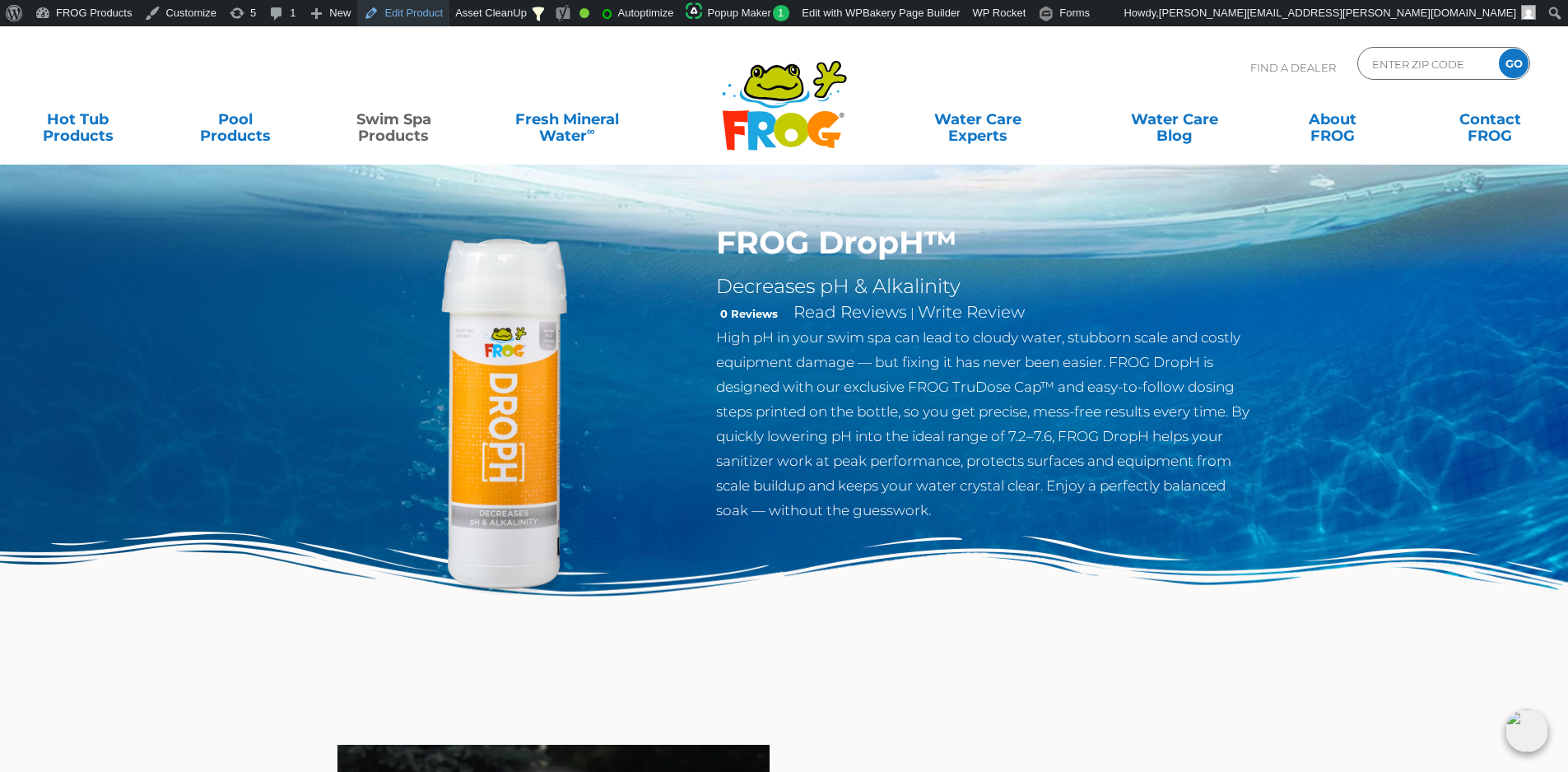
click at [400, 22] on link "Edit Product" at bounding box center [403, 12] width 92 height 26
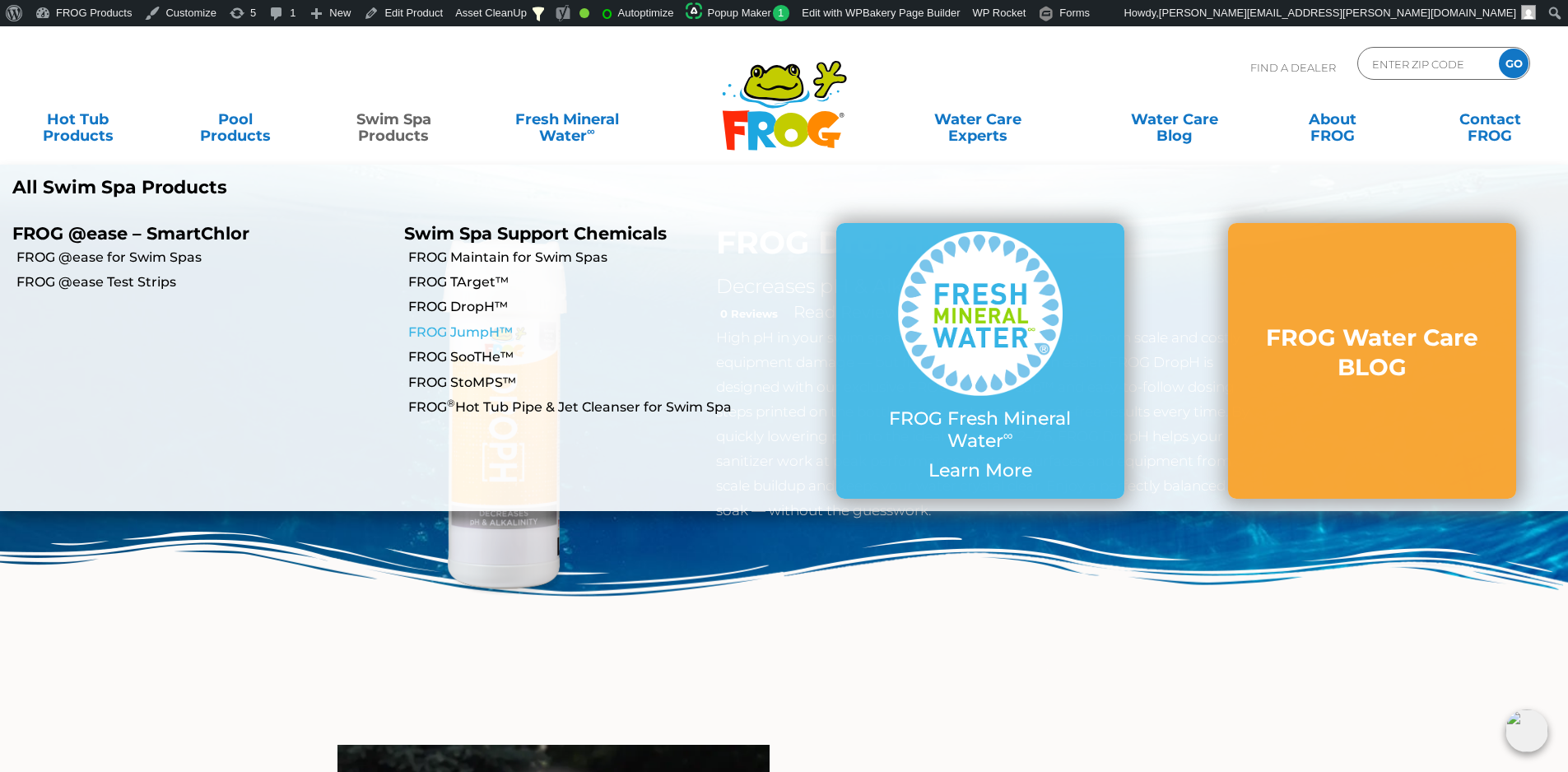
click at [471, 328] on link "FROG JumpH™" at bounding box center [595, 332] width 375 height 18
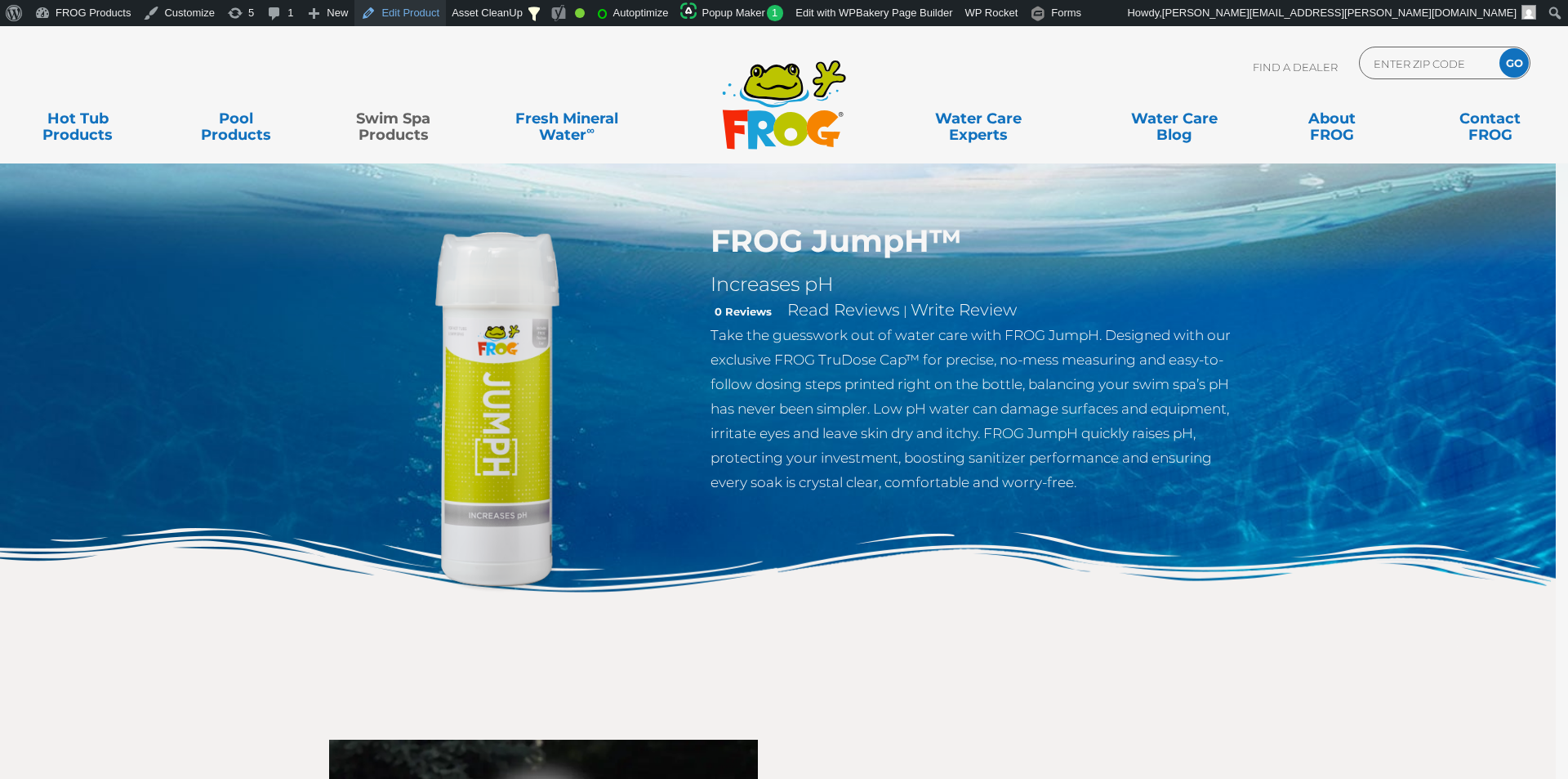
click at [410, 8] on link "Edit Product" at bounding box center [400, 12] width 92 height 26
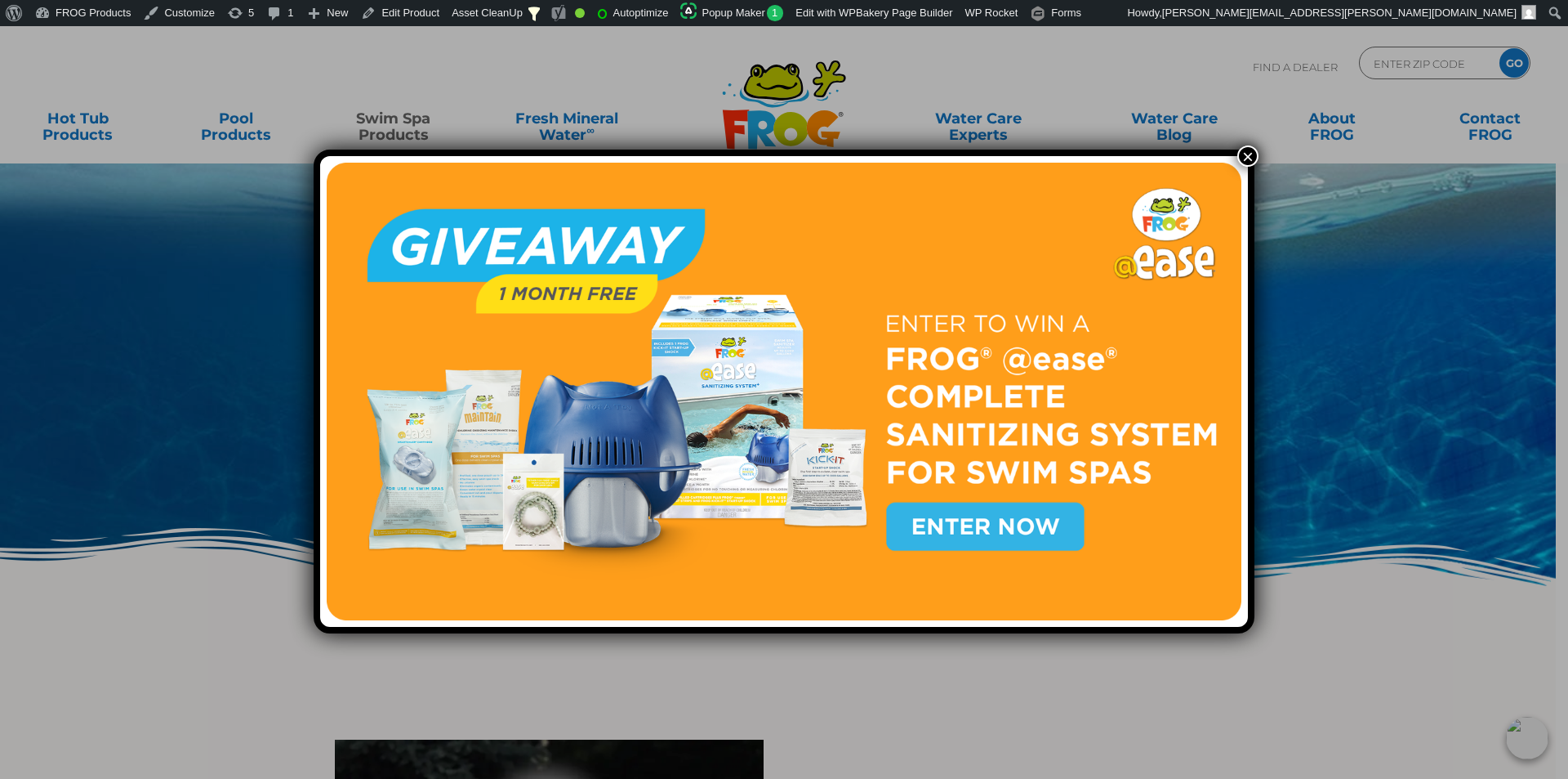
click at [1245, 159] on button "×" at bounding box center [1247, 156] width 21 height 21
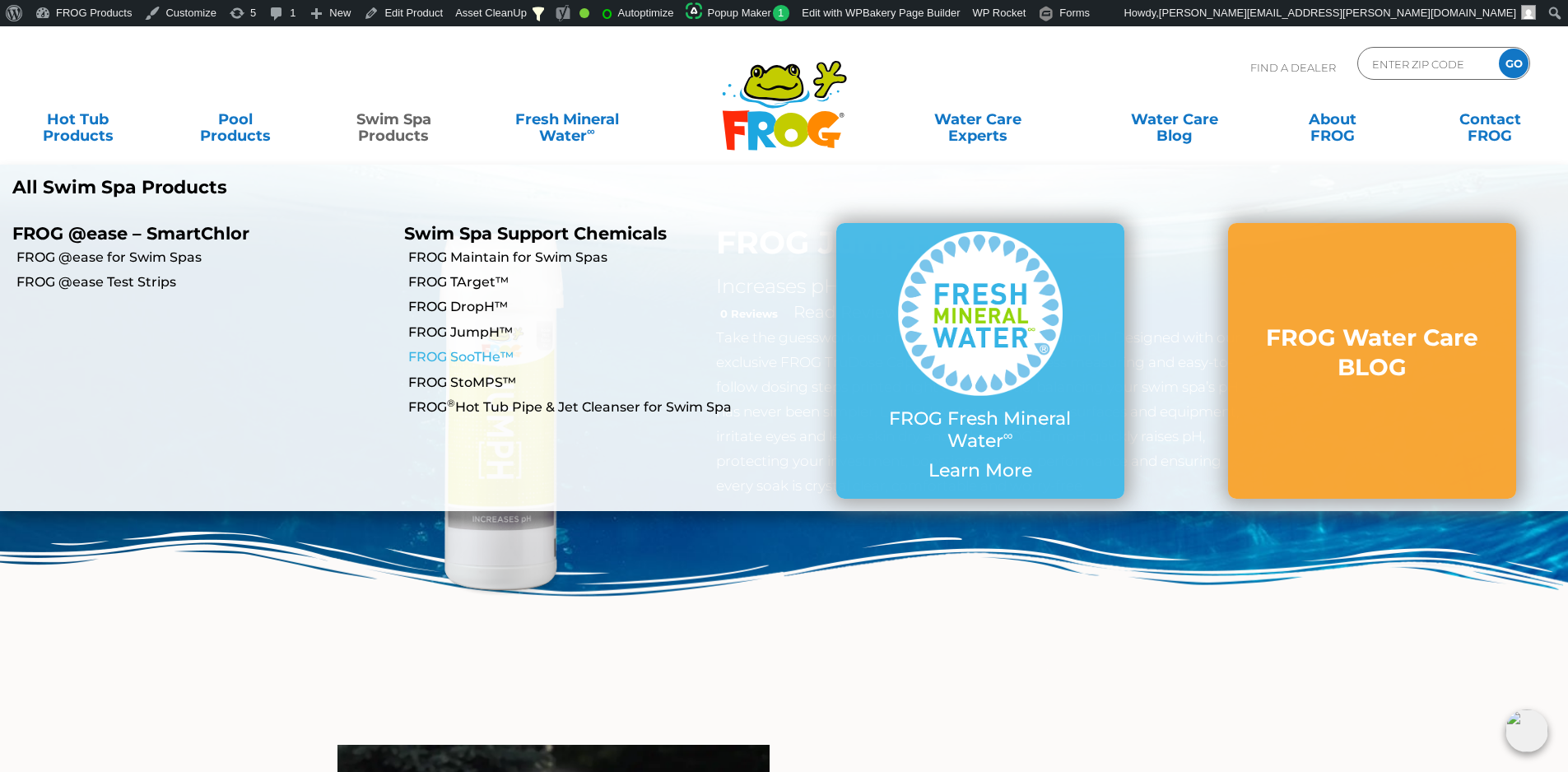
click at [474, 357] on link "FROG SooTHe™" at bounding box center [595, 357] width 375 height 18
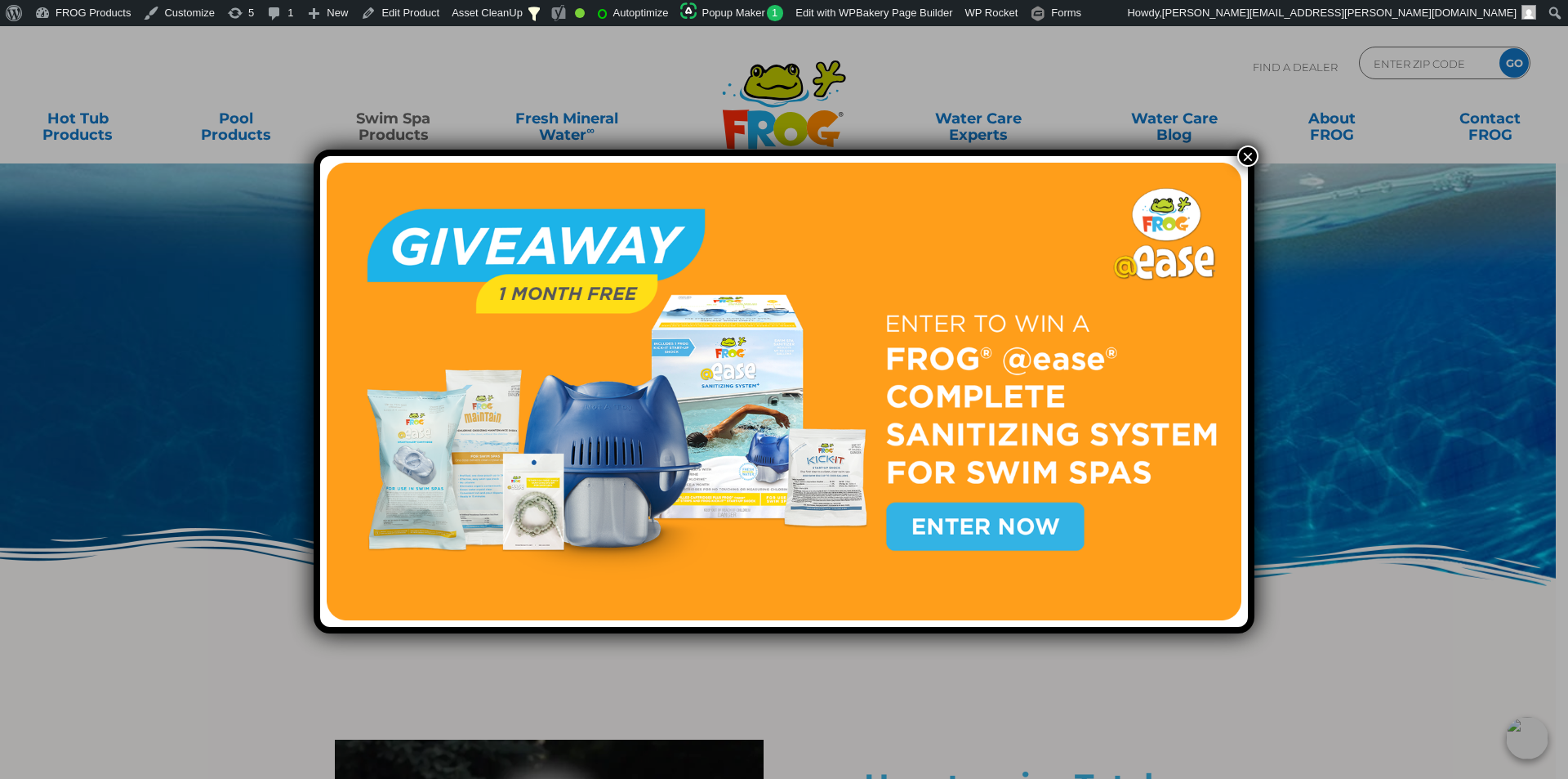
click at [1250, 156] on button "×" at bounding box center [1247, 156] width 21 height 21
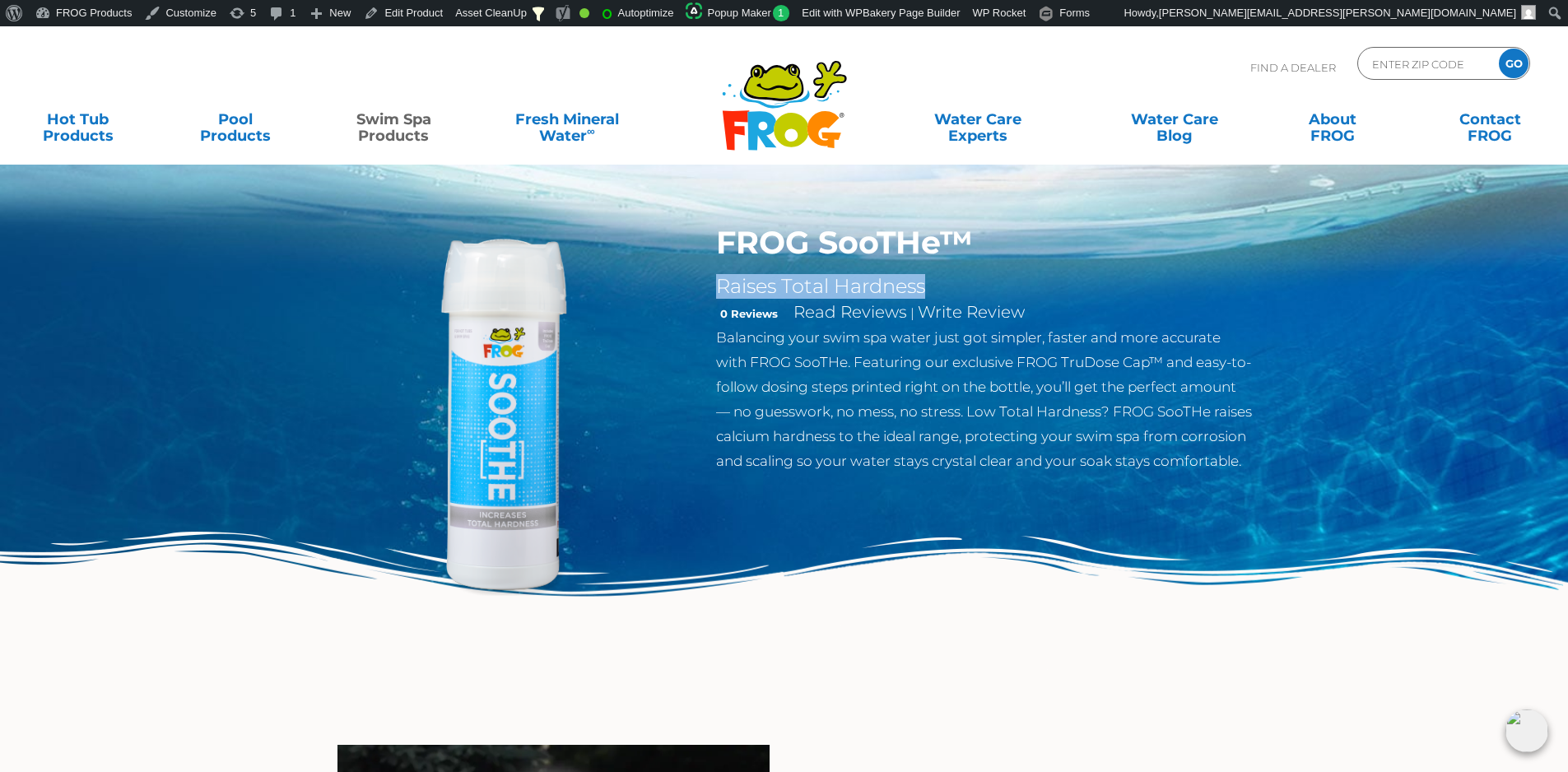
drag, startPoint x: 905, startPoint y: 286, endPoint x: 709, endPoint y: 278, distance: 196.2
click at [709, 278] on div "FROG SooTHe™ Raises Total Hardness 0 Reviews Read Reviews | Write Review Balanc…" at bounding box center [985, 353] width 562 height 258
copy h2 "Raises Total Hardness"
click at [399, 23] on link "Edit Product" at bounding box center [403, 12] width 92 height 26
click at [813, 574] on img at bounding box center [784, 617] width 1568 height 171
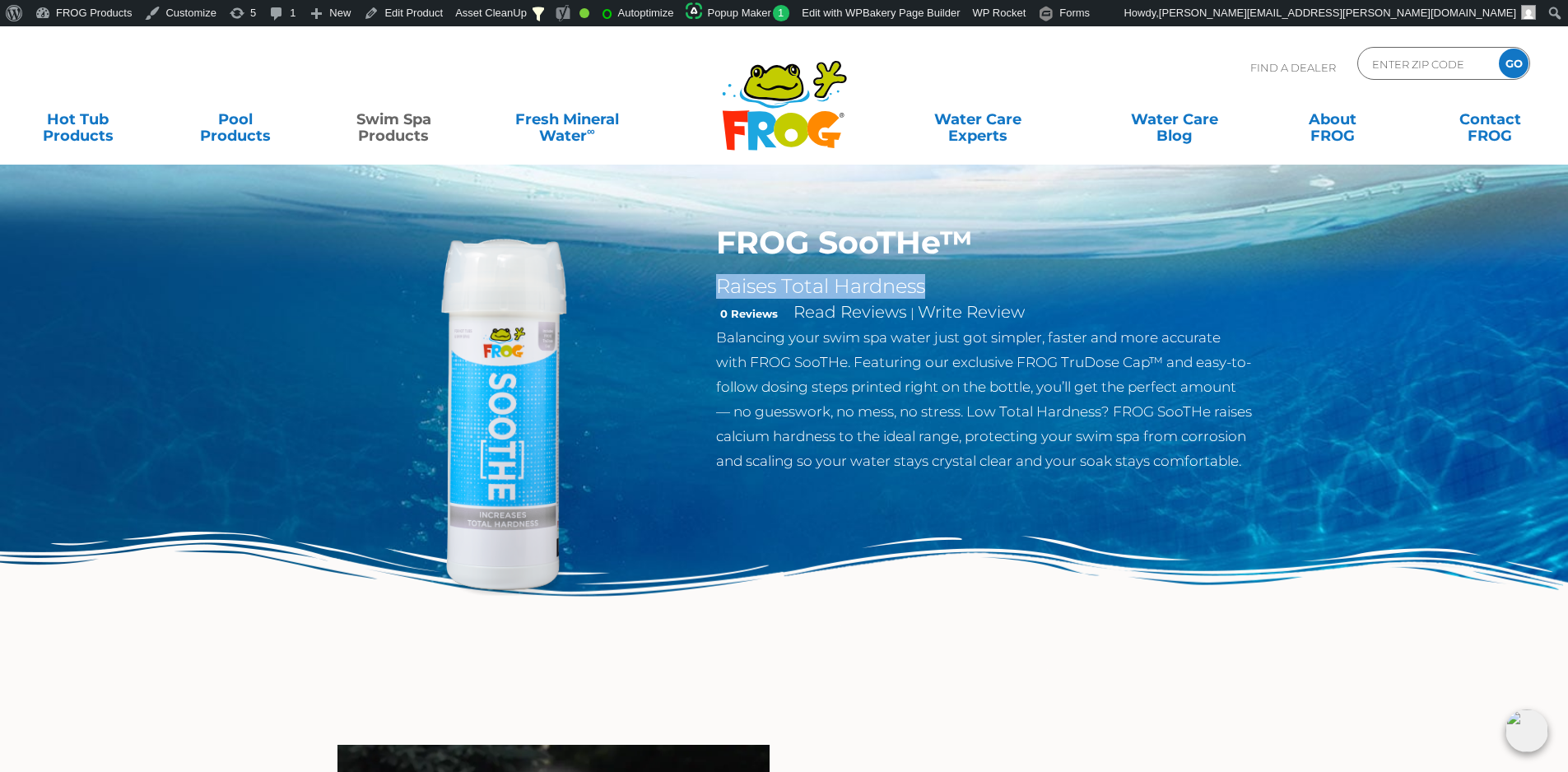
click at [791, 567] on img at bounding box center [784, 617] width 1568 height 171
click at [842, 440] on p "Balancing your swim spa water just got simpler, faster and more accurate with F…" at bounding box center [984, 399] width 538 height 148
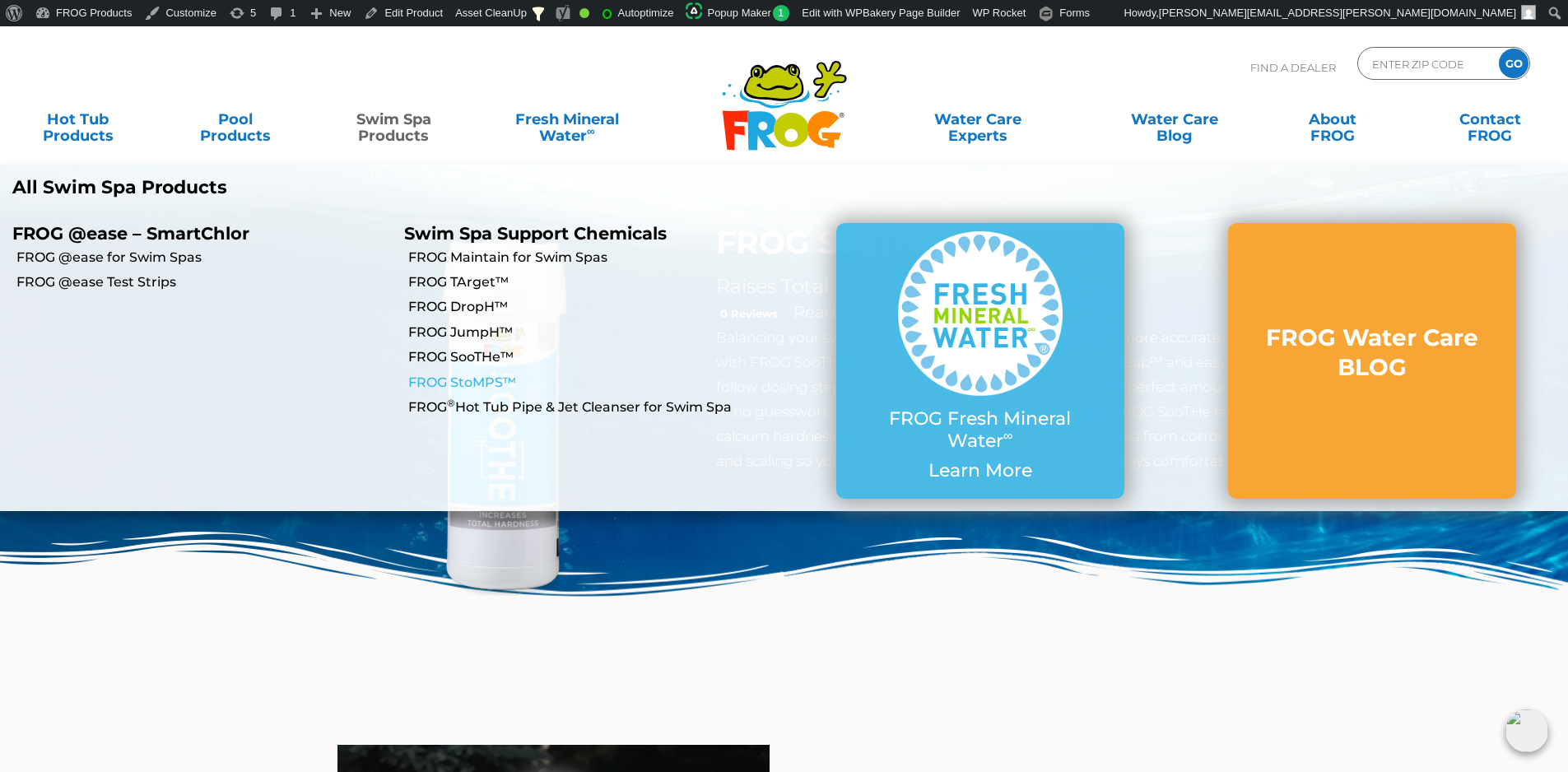
click at [452, 381] on link "FROG StoMPS™" at bounding box center [595, 383] width 375 height 18
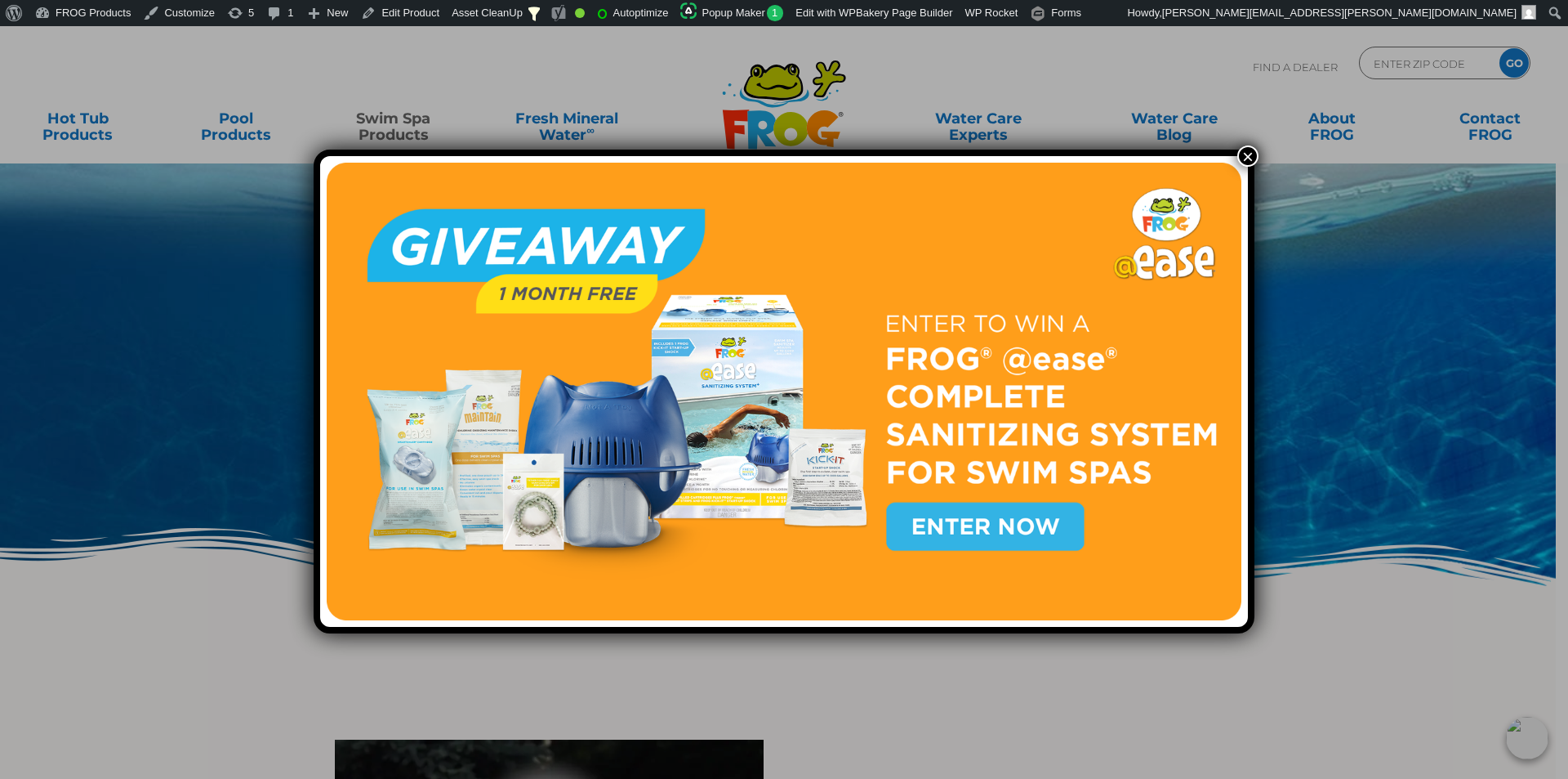
click at [1241, 156] on button "×" at bounding box center [1247, 156] width 21 height 21
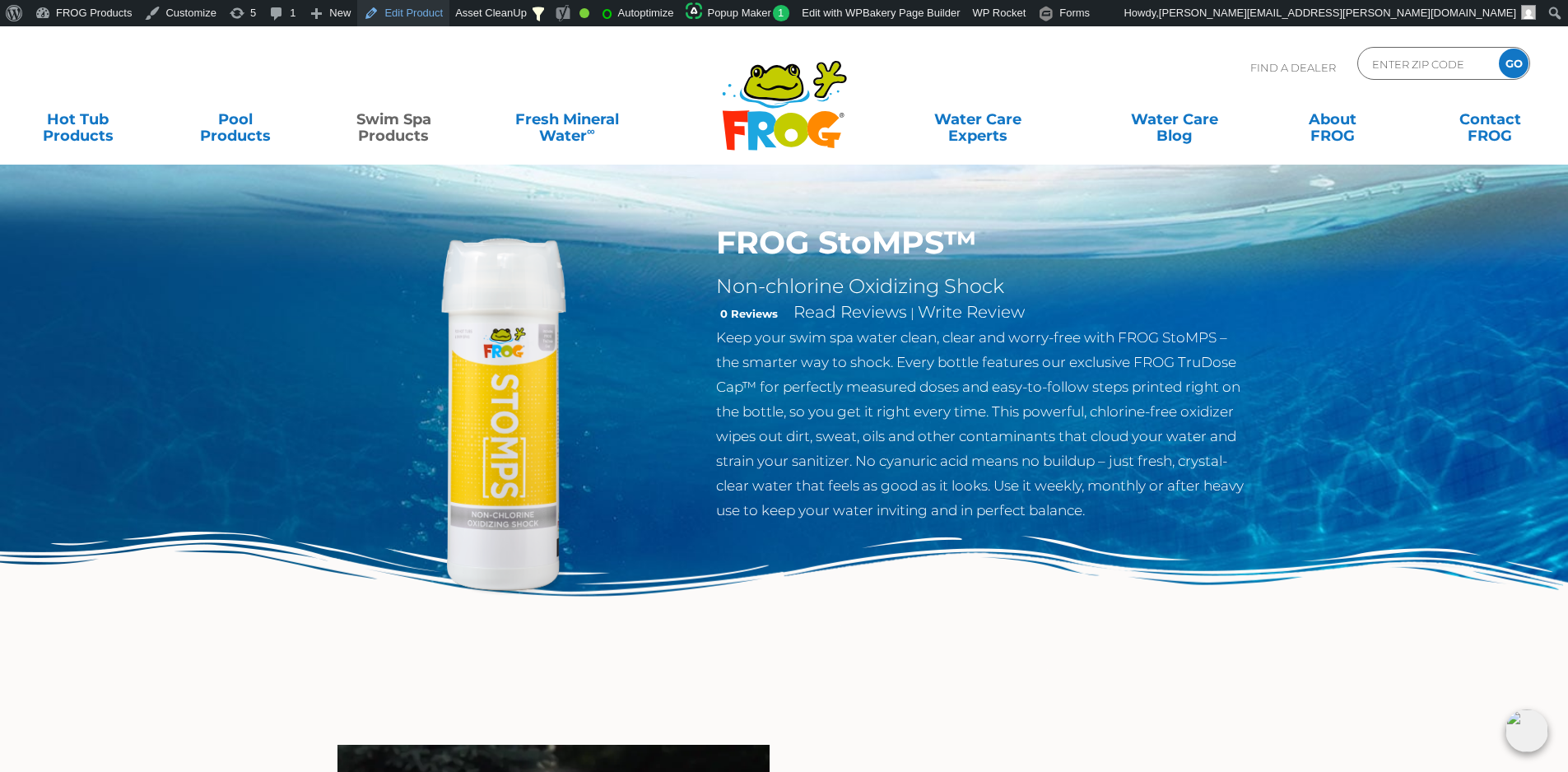
click at [379, 12] on link "Edit Product" at bounding box center [403, 12] width 92 height 26
